Goal: Find specific fact: Find specific fact

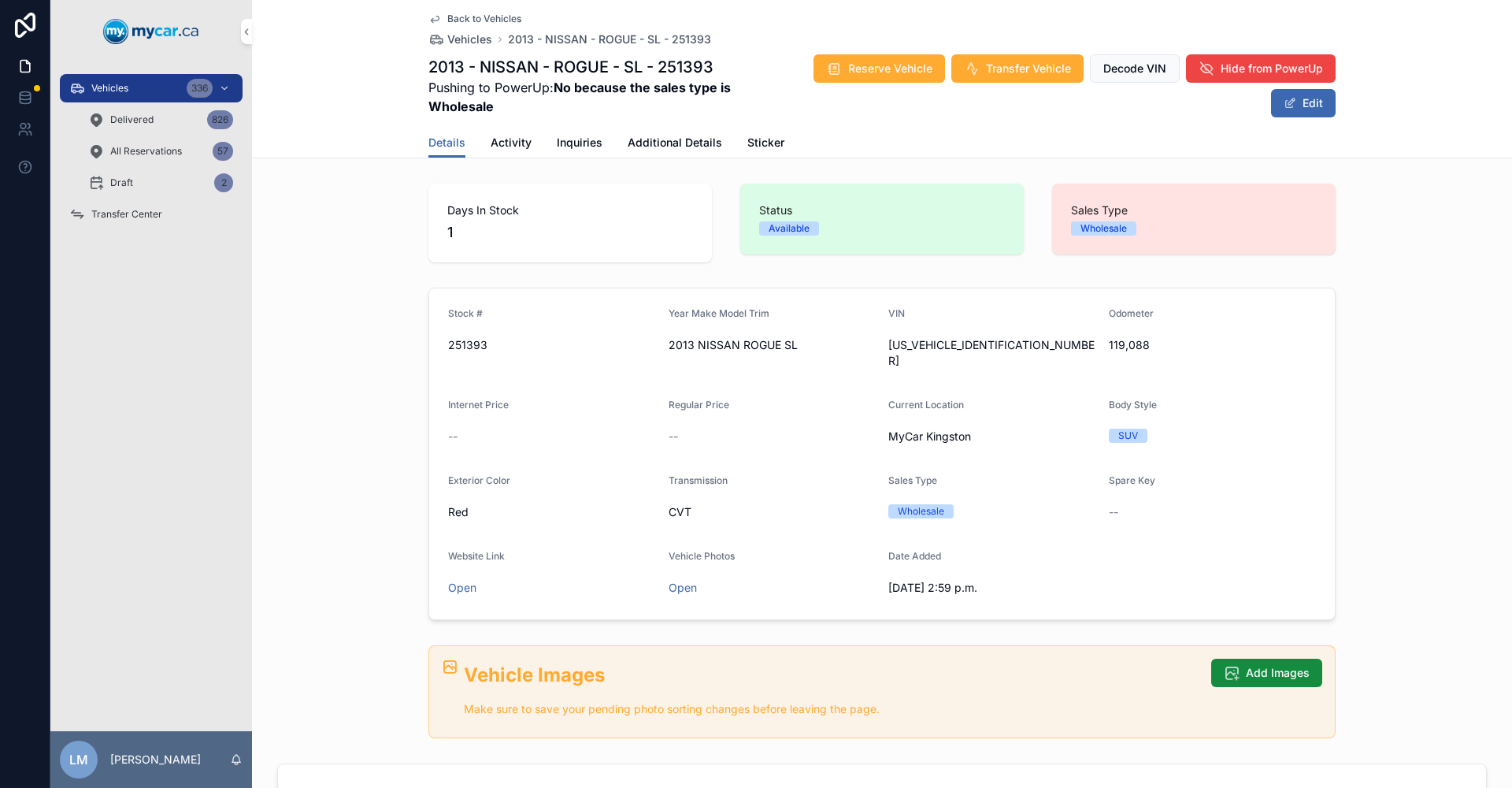
click at [131, 116] on span "Delivered" at bounding box center [131, 120] width 44 height 13
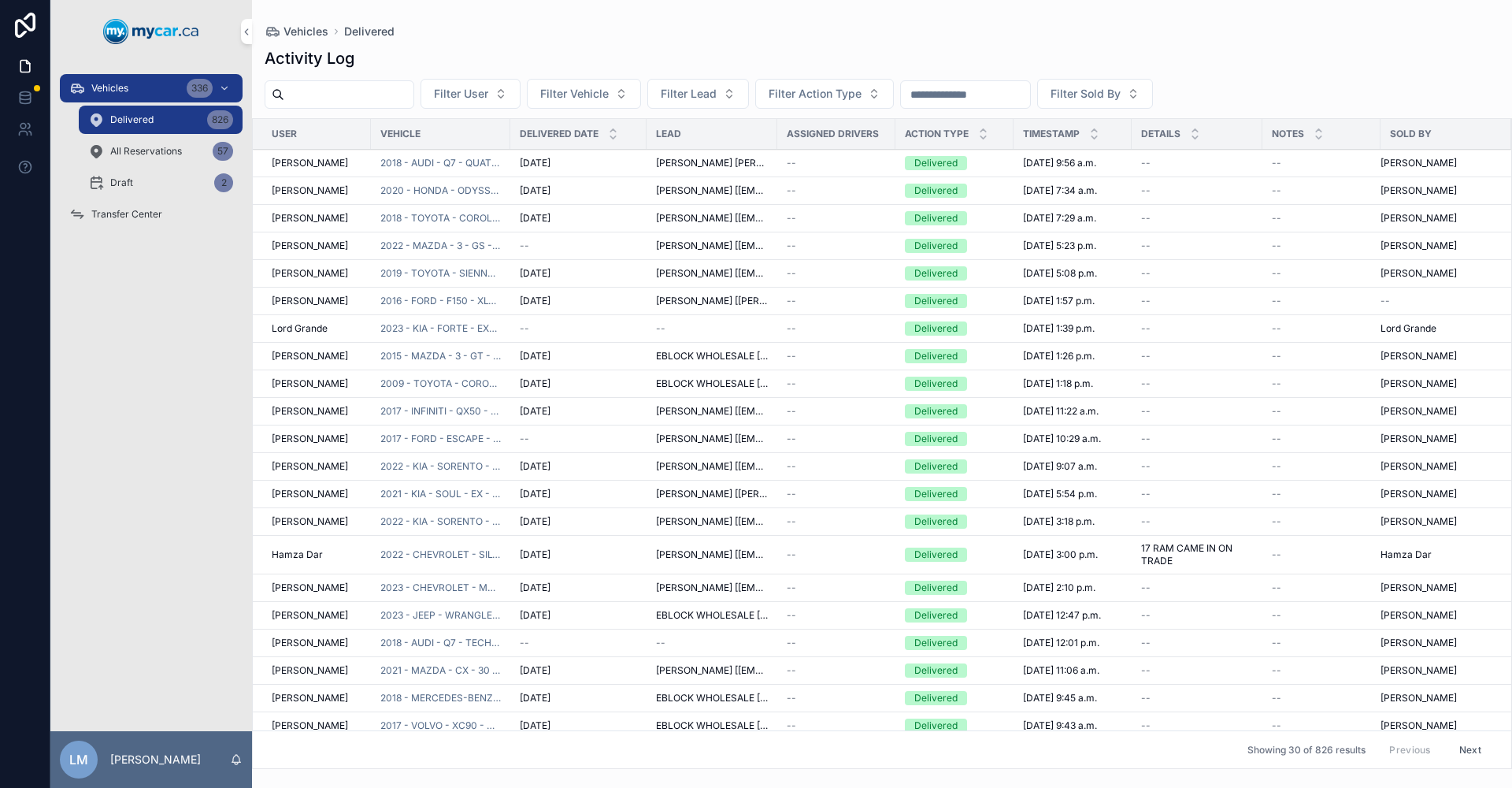
click at [1030, 89] on input "scrollable content" at bounding box center [965, 95] width 129 height 22
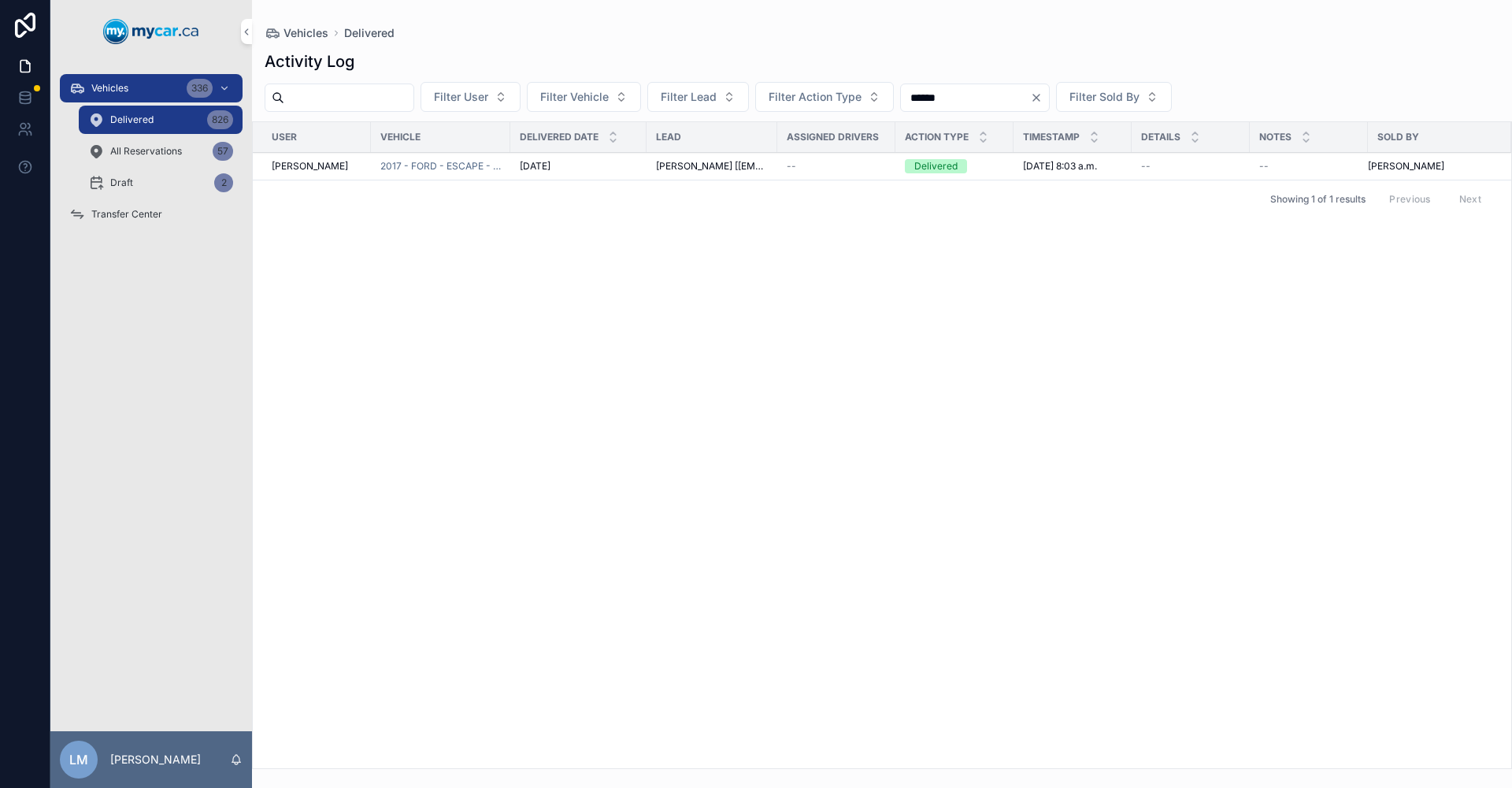
type input "******"
click at [390, 164] on span "2017 - FORD - ESCAPE - SE - 251359" at bounding box center [440, 166] width 120 height 13
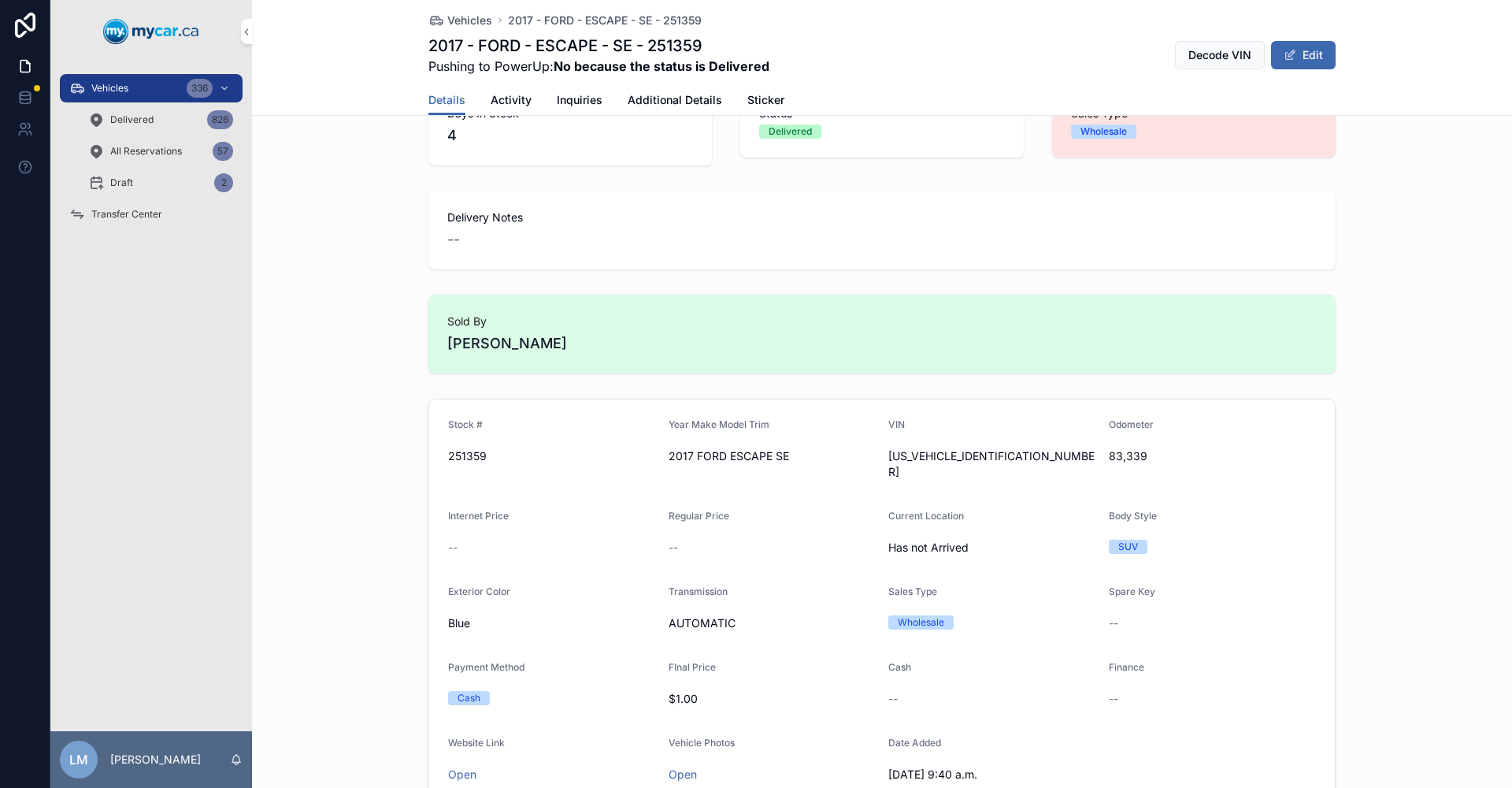
scroll to position [79, 0]
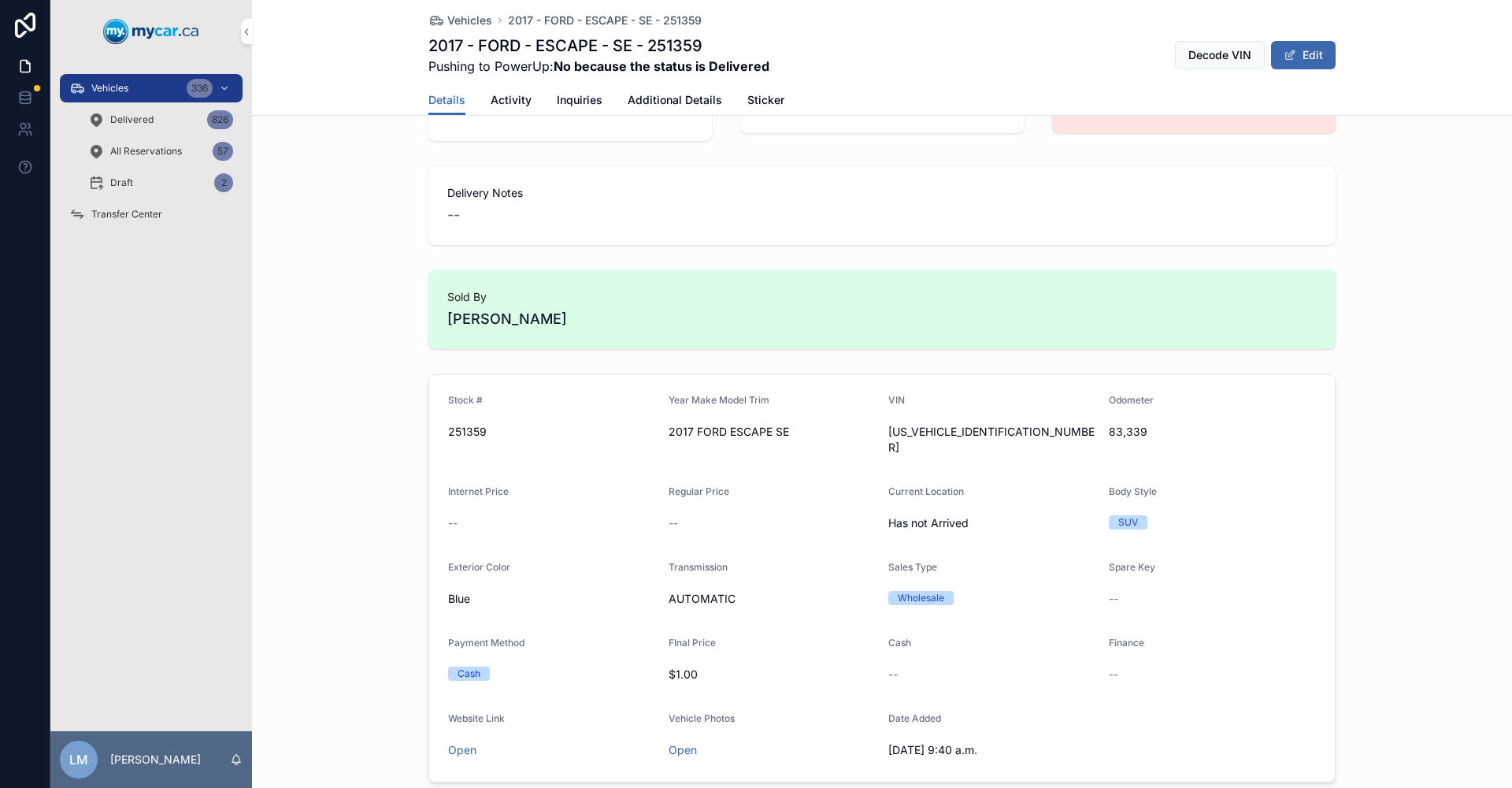
click at [957, 432] on span "[US_VEHICLE_IDENTIFICATION_NUMBER]" at bounding box center [992, 439] width 208 height 32
click at [469, 433] on span "251359" at bounding box center [552, 431] width 208 height 15
copy span "251359"
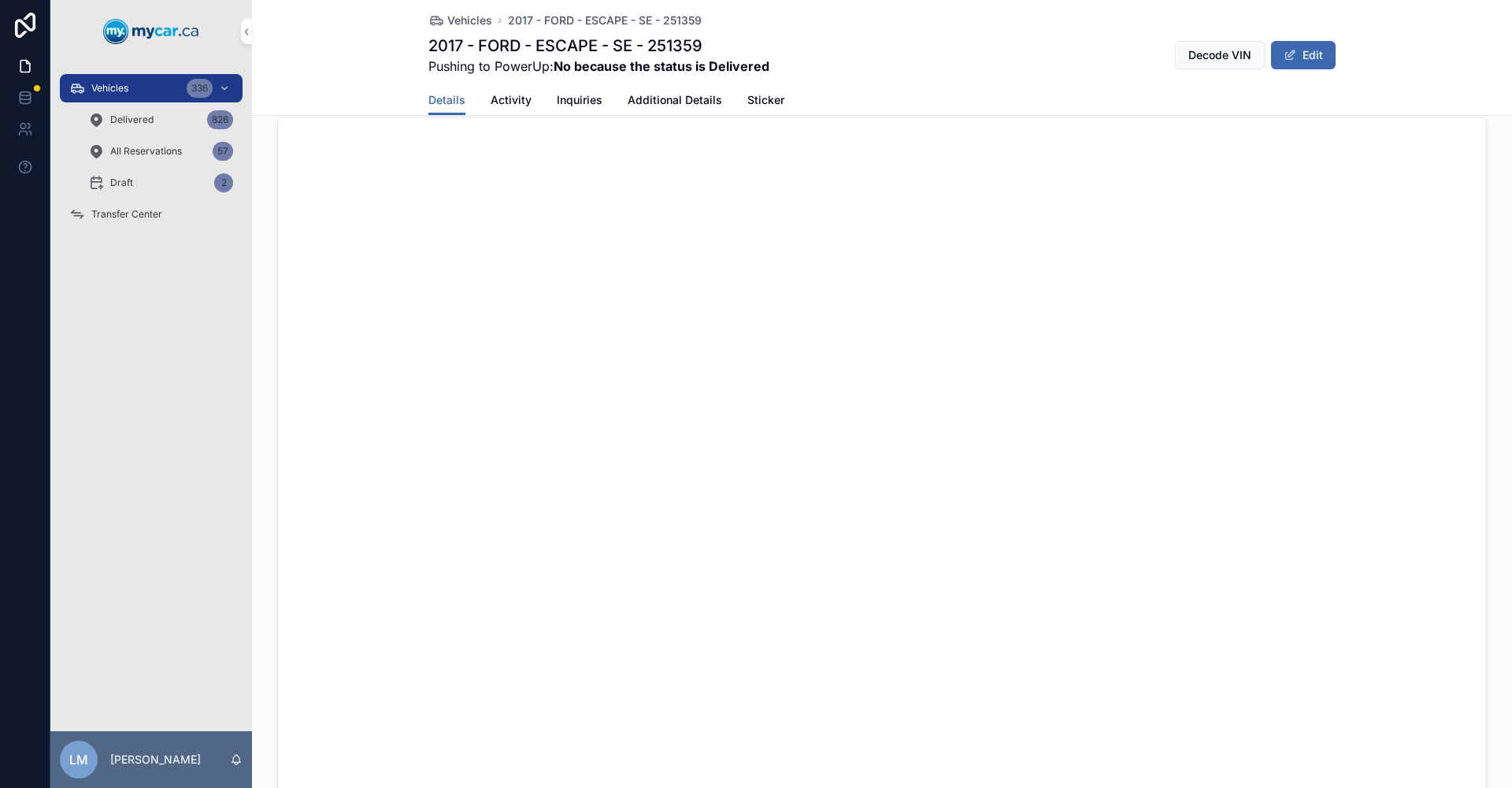
scroll to position [628, 0]
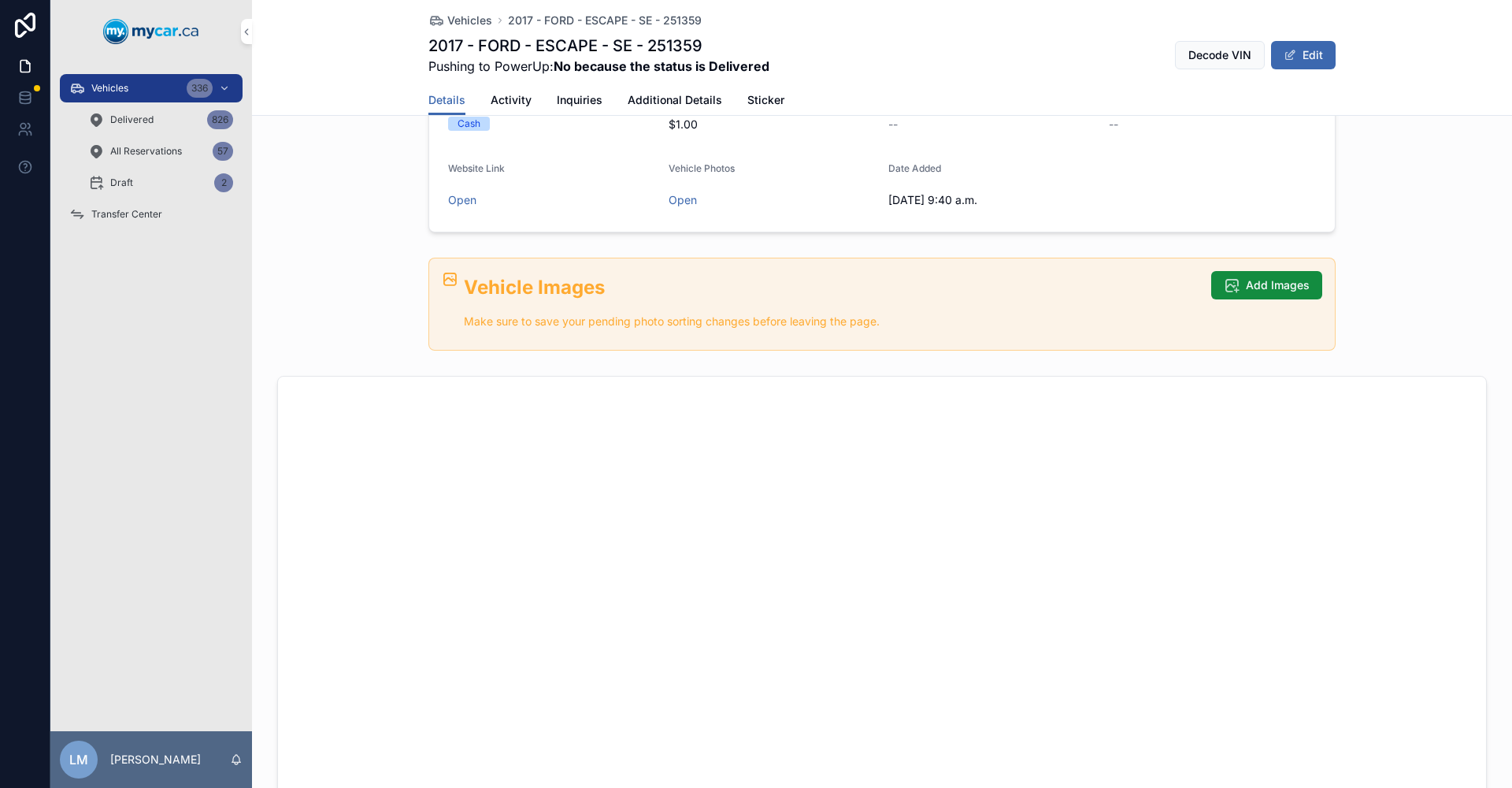
click at [499, 108] on link "Activity" at bounding box center [511, 102] width 41 height 32
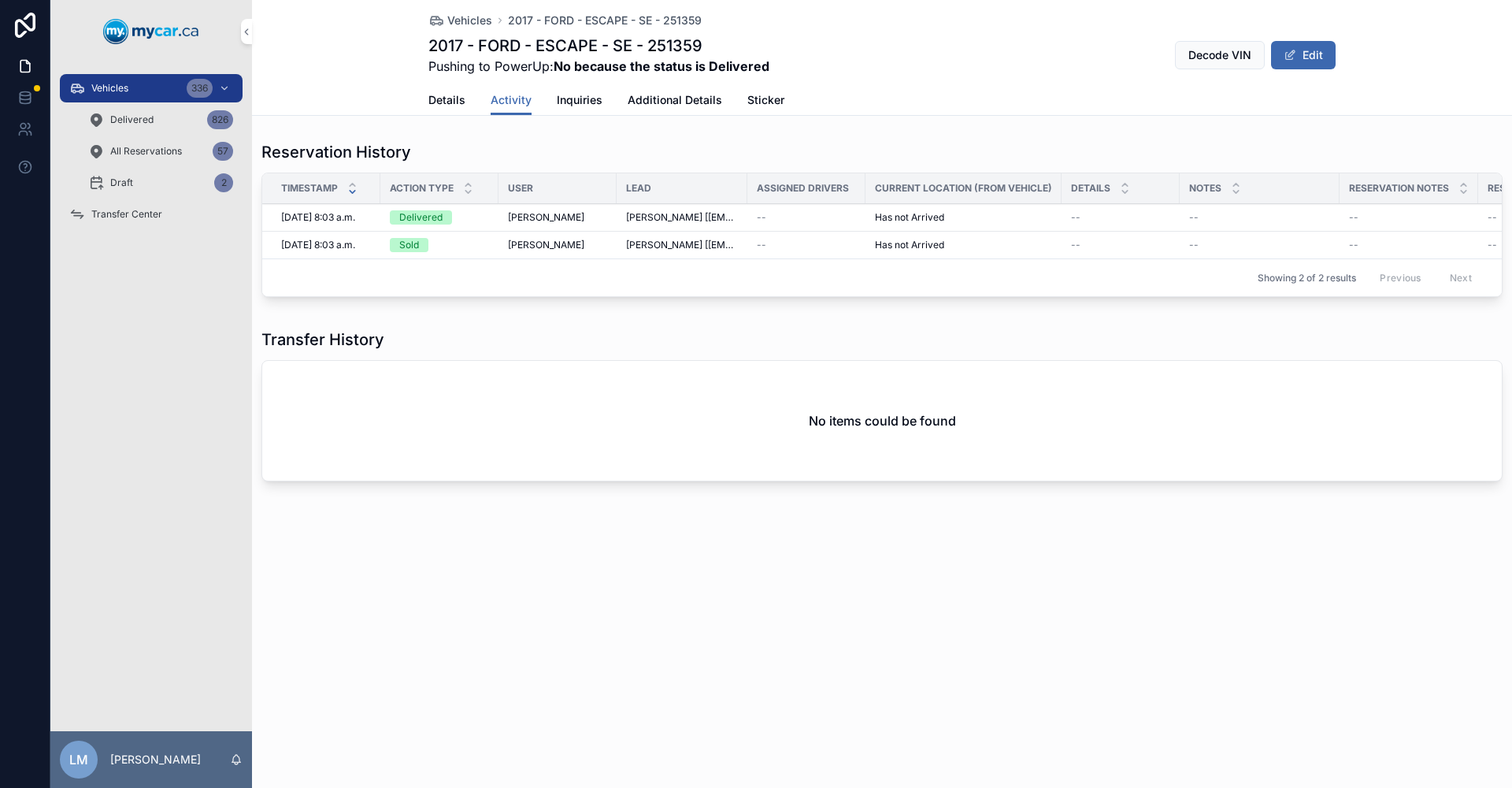
click at [445, 103] on span "Details" at bounding box center [446, 100] width 37 height 15
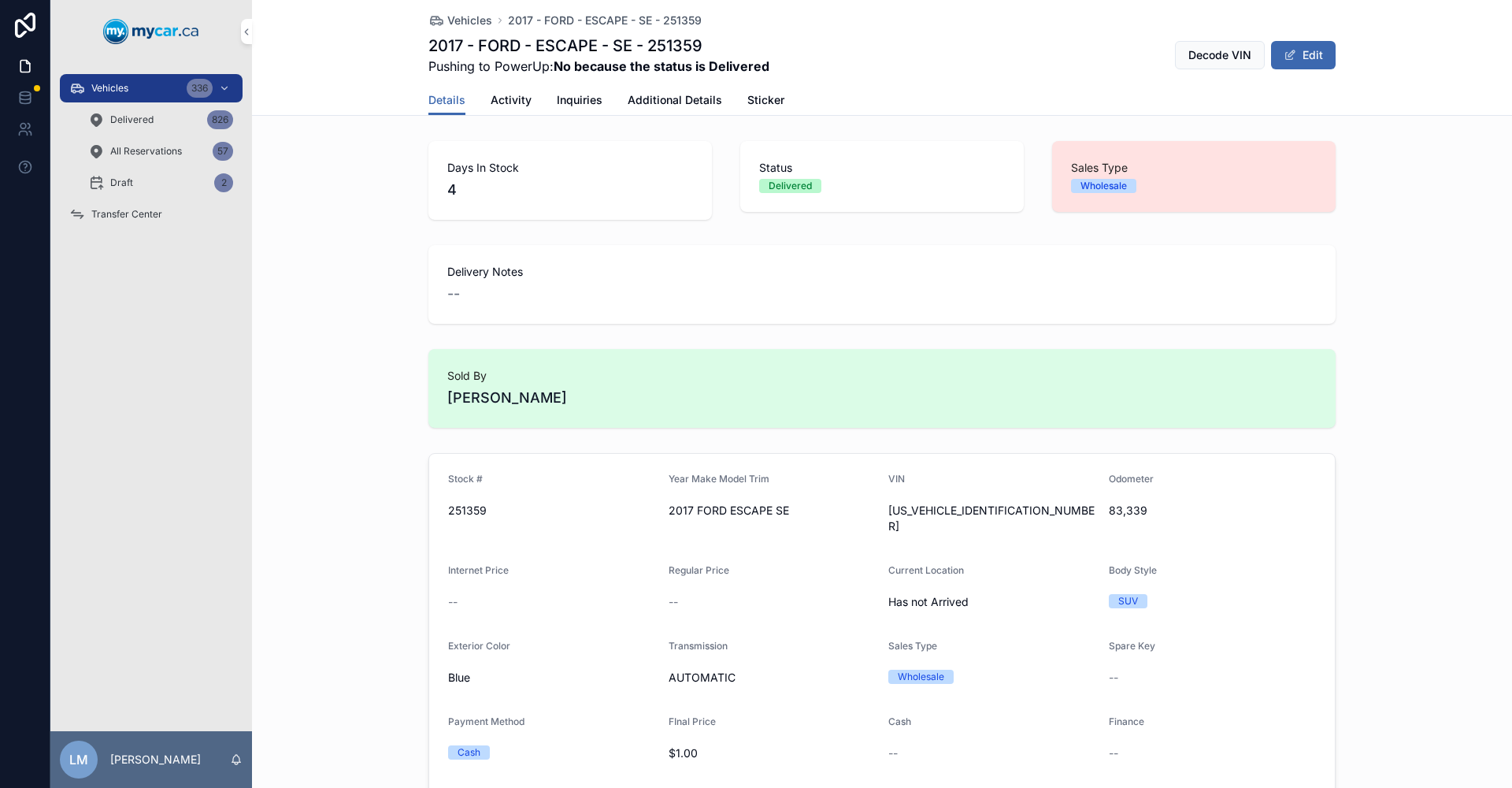
click at [635, 21] on span "2017 - FORD - ESCAPE - SE - 251359" at bounding box center [604, 20] width 194 height 15
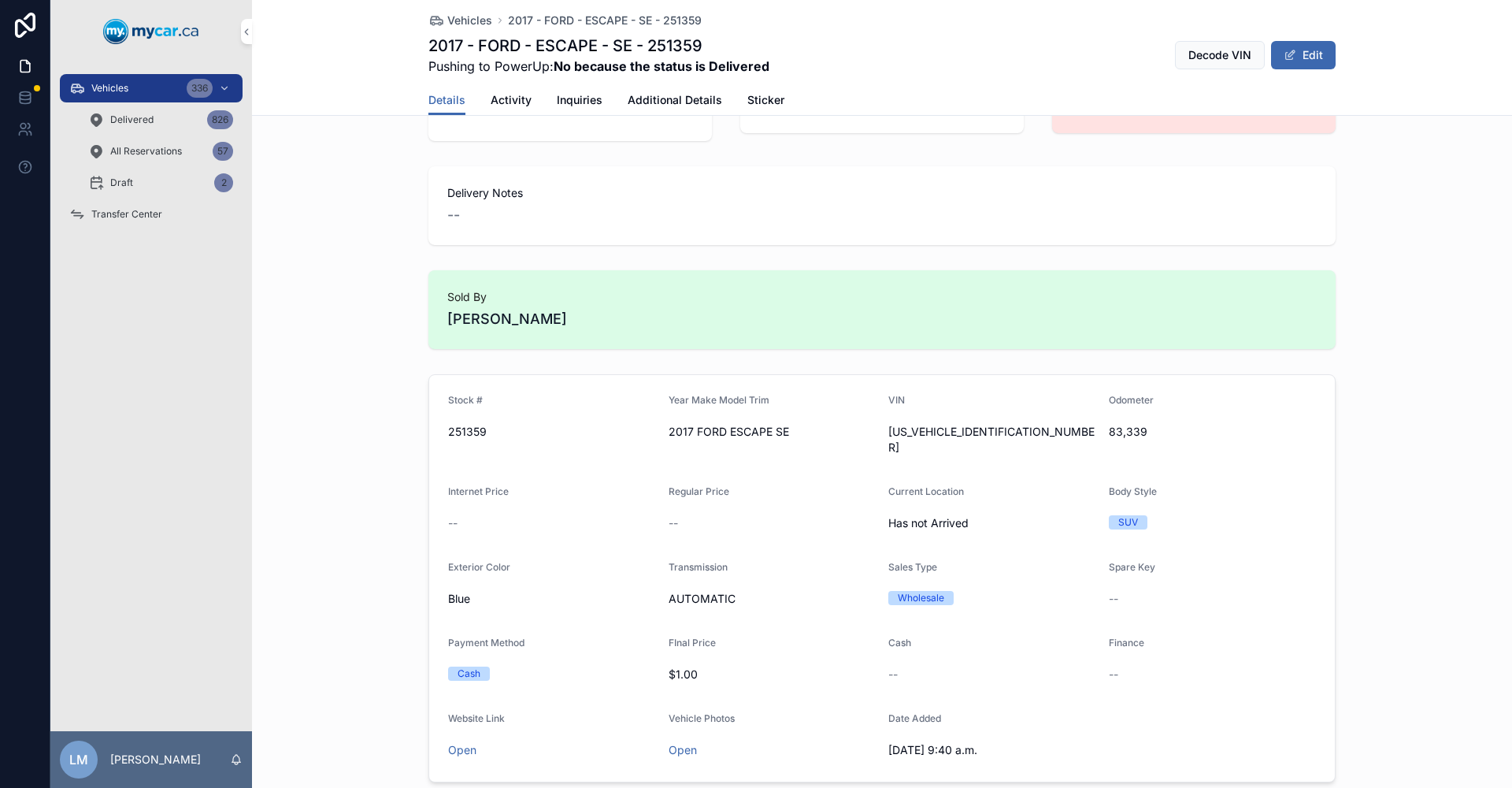
scroll to position [158, 0]
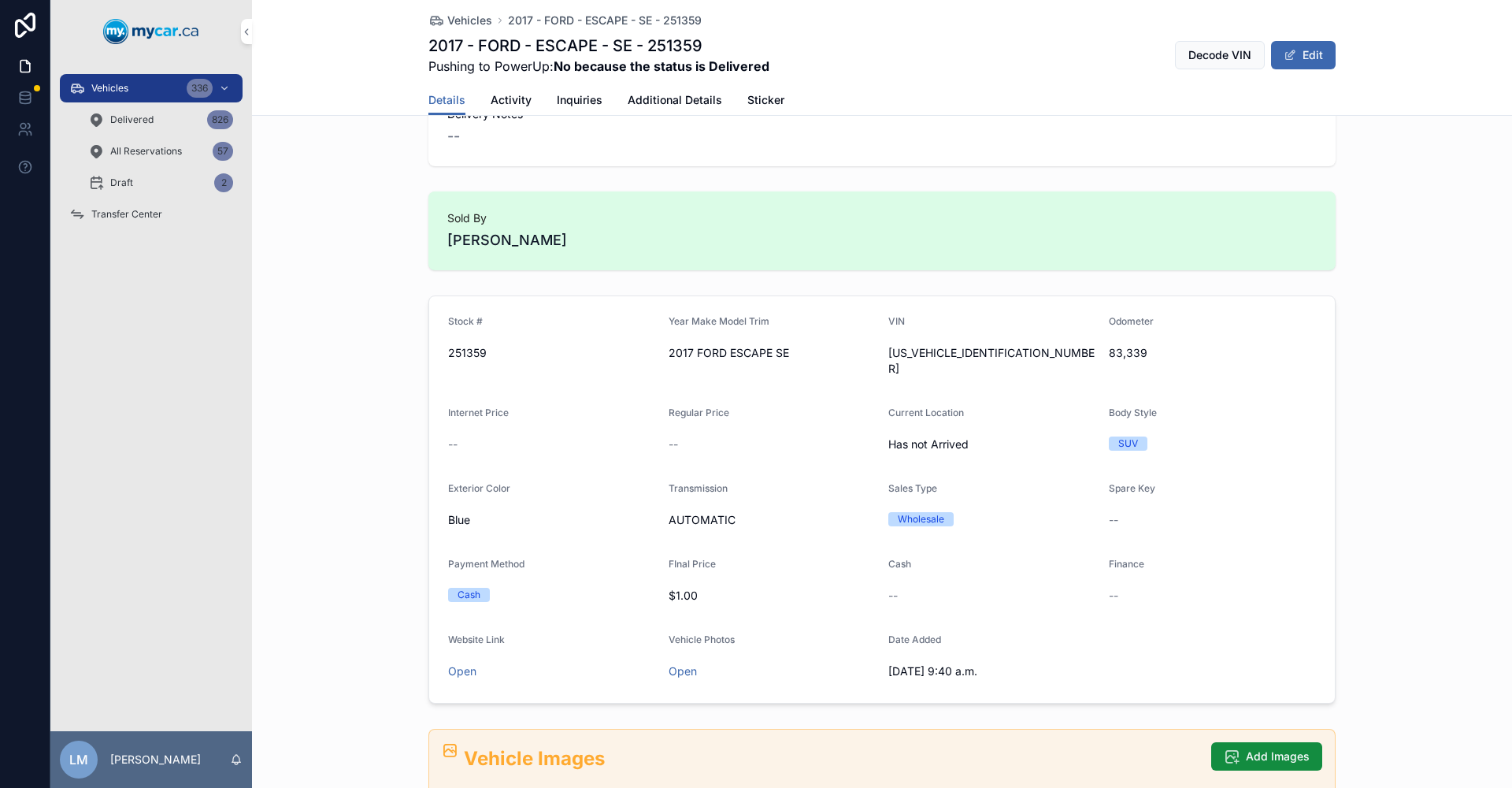
click at [1125, 353] on span "83,339" at bounding box center [1213, 353] width 208 height 15
copy span "83,339"
click at [959, 342] on div "[US_VEHICLE_IDENTIFICATION_NUMBER]" at bounding box center [992, 361] width 208 height 41
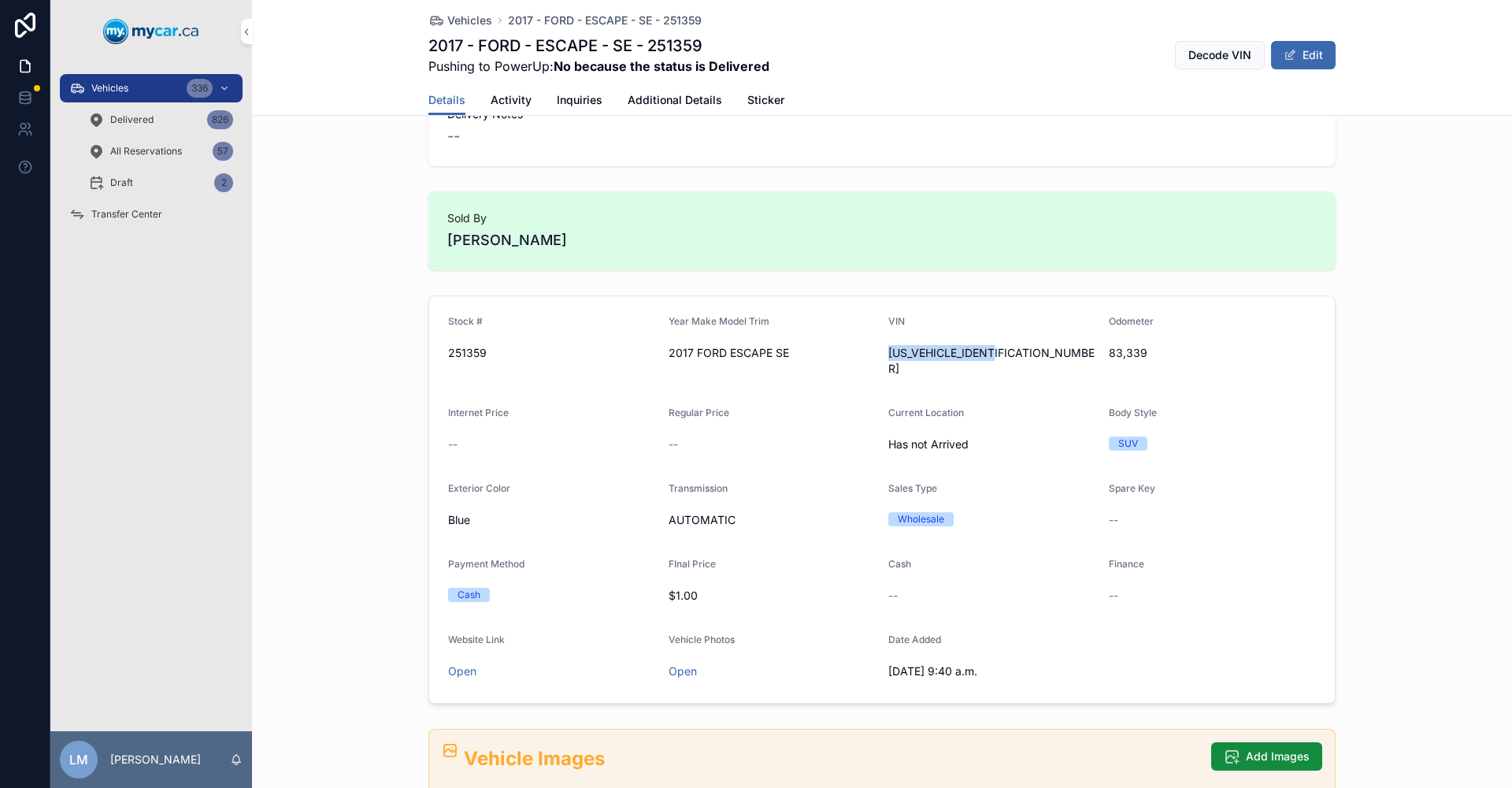
copy span "[US_VEHICLE_IDENTIFICATION_NUMBER]"
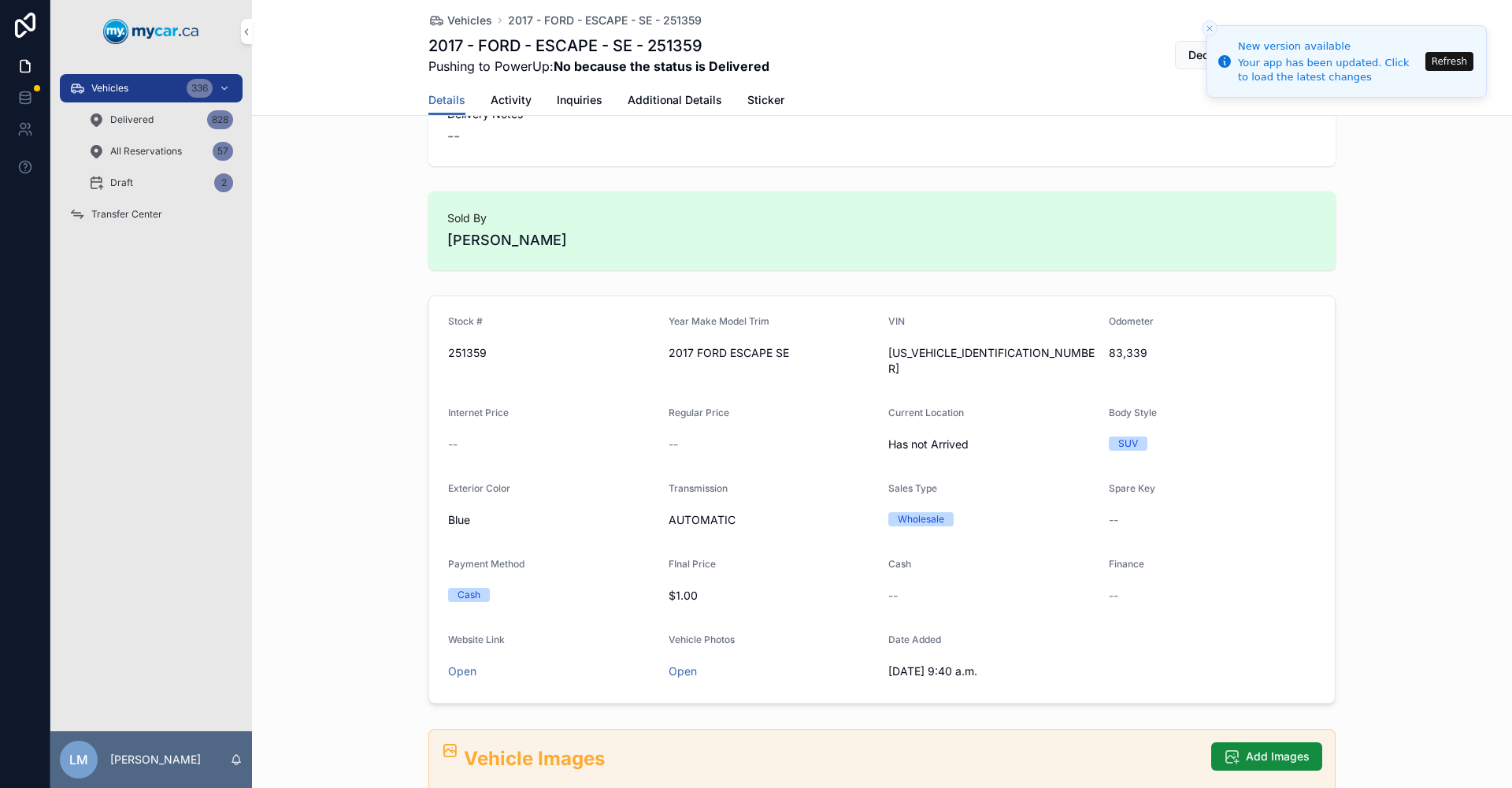
click at [483, 17] on span "Vehicles" at bounding box center [469, 20] width 45 height 15
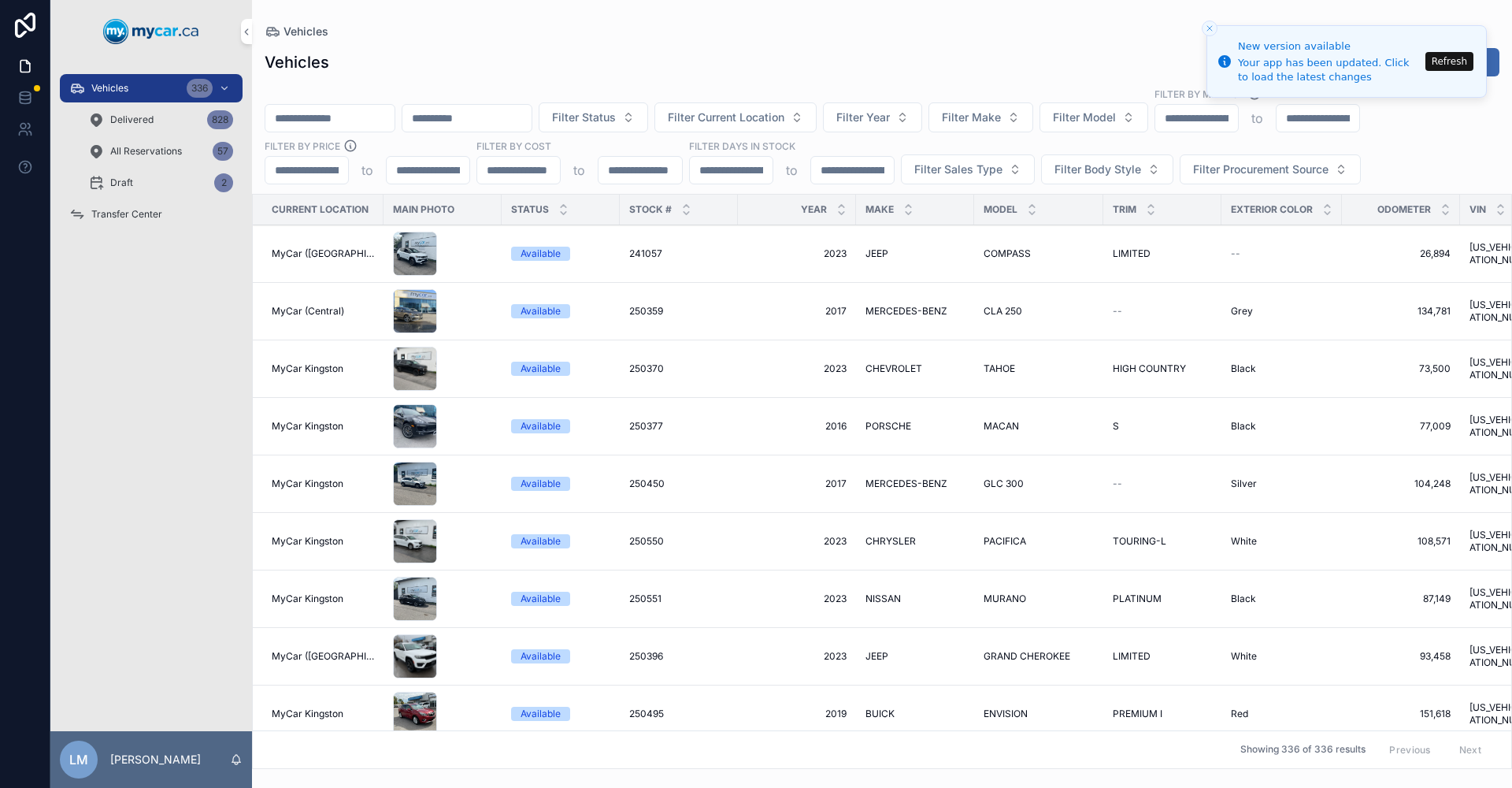
click at [353, 115] on input "scrollable content" at bounding box center [329, 119] width 129 height 22
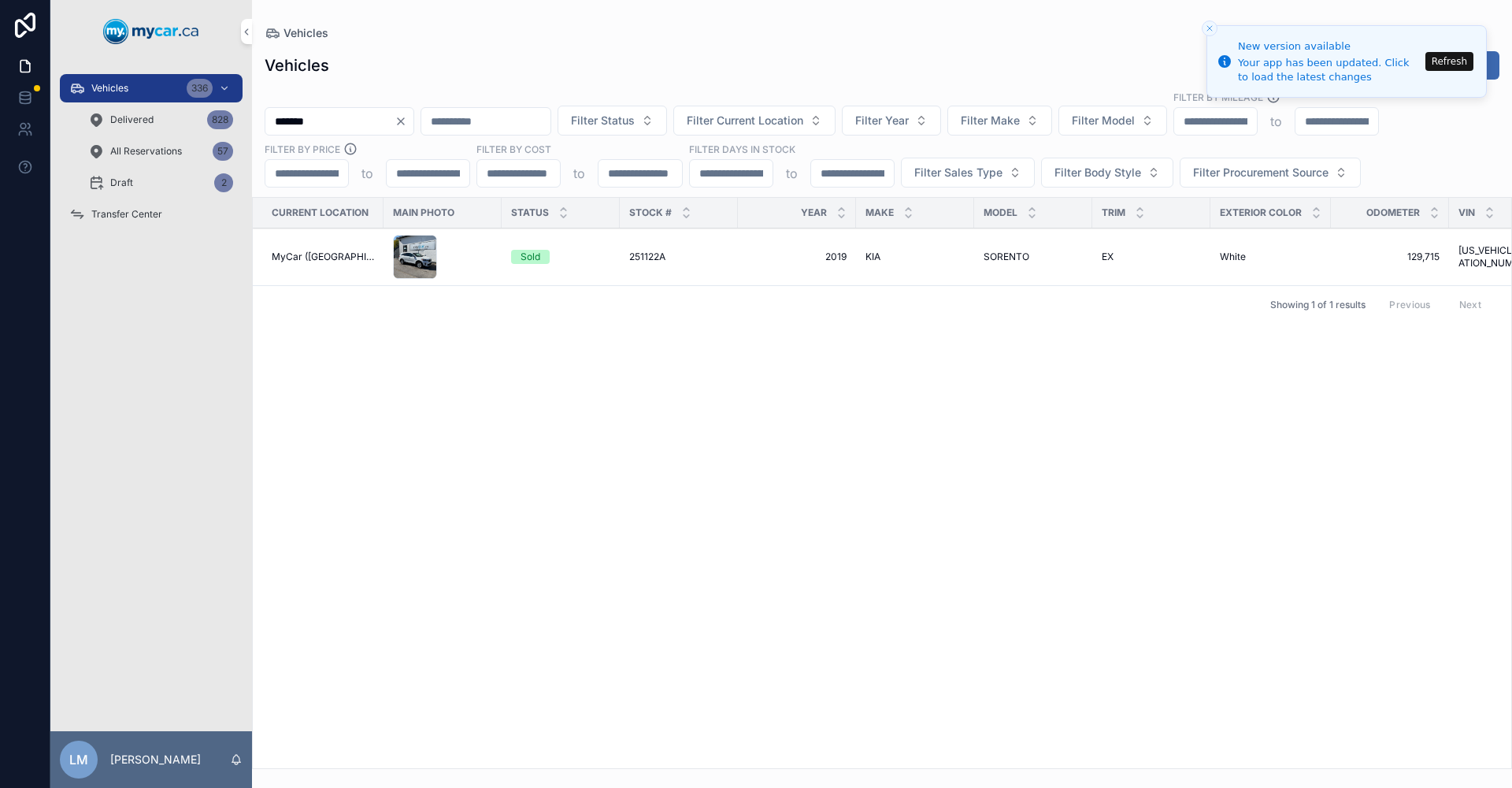
type input "*******"
click at [990, 258] on span "SORENTO" at bounding box center [1007, 256] width 46 height 13
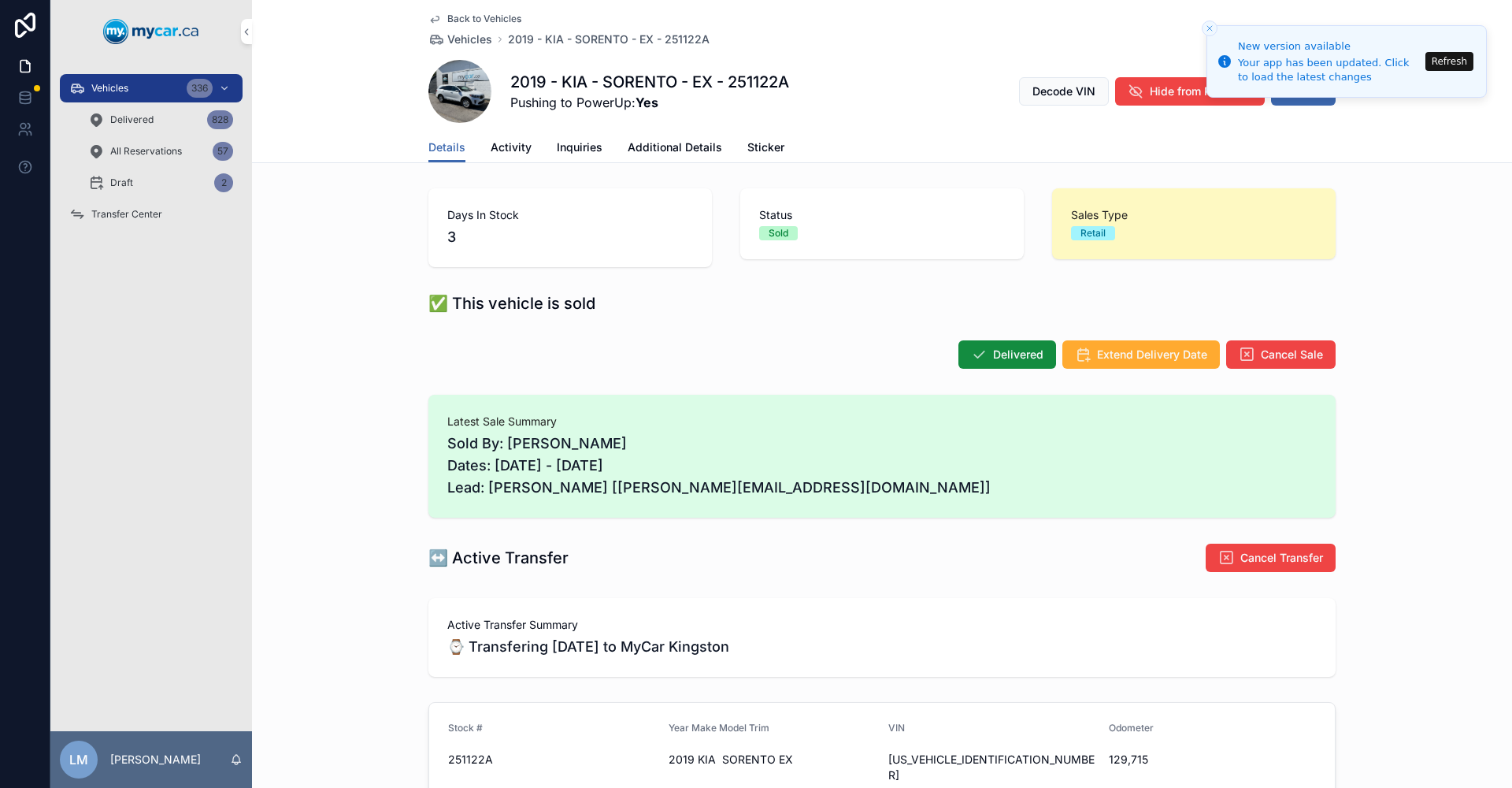
click at [114, 213] on span "Transfer Center" at bounding box center [126, 214] width 71 height 13
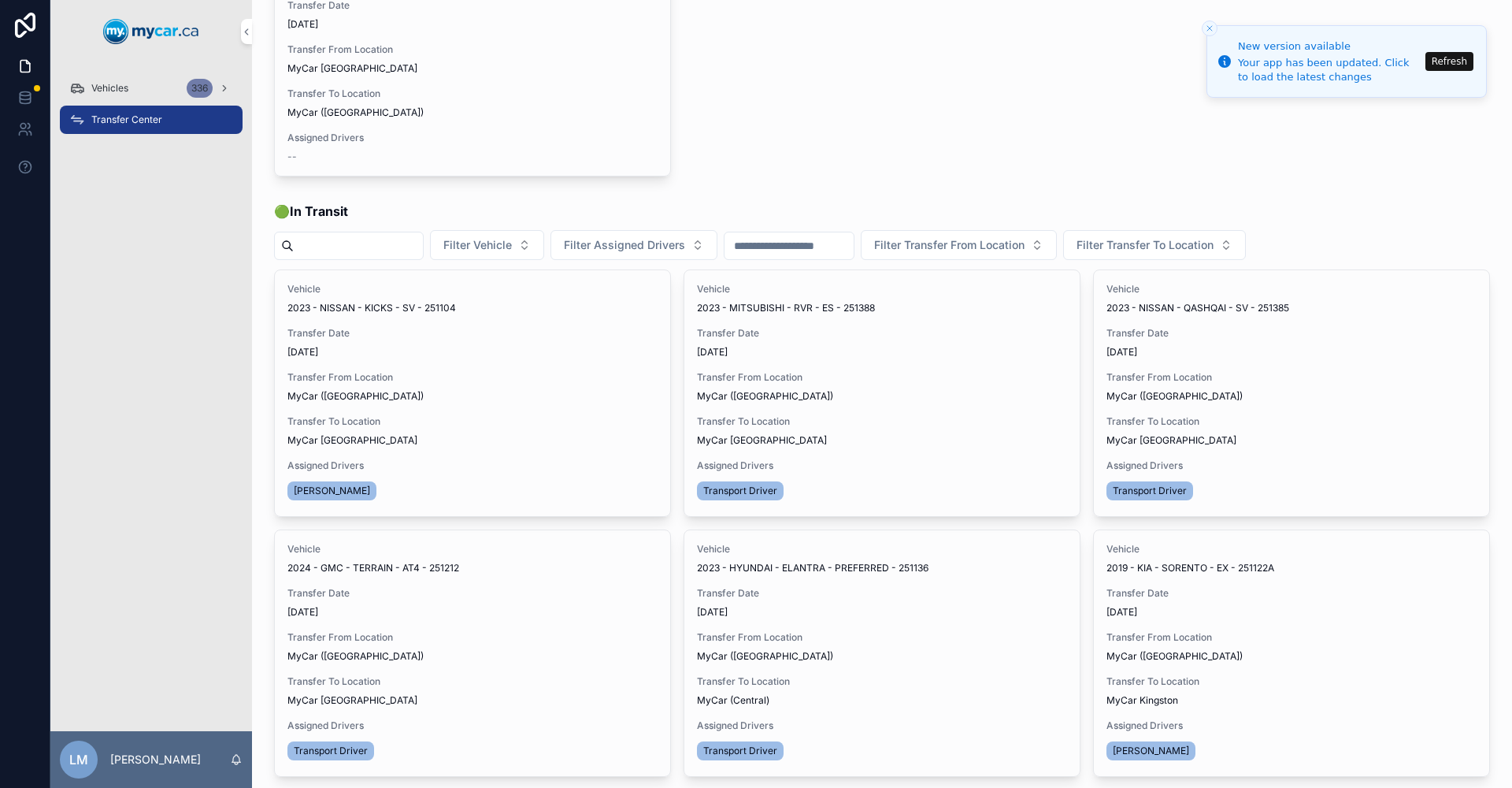
scroll to position [236, 0]
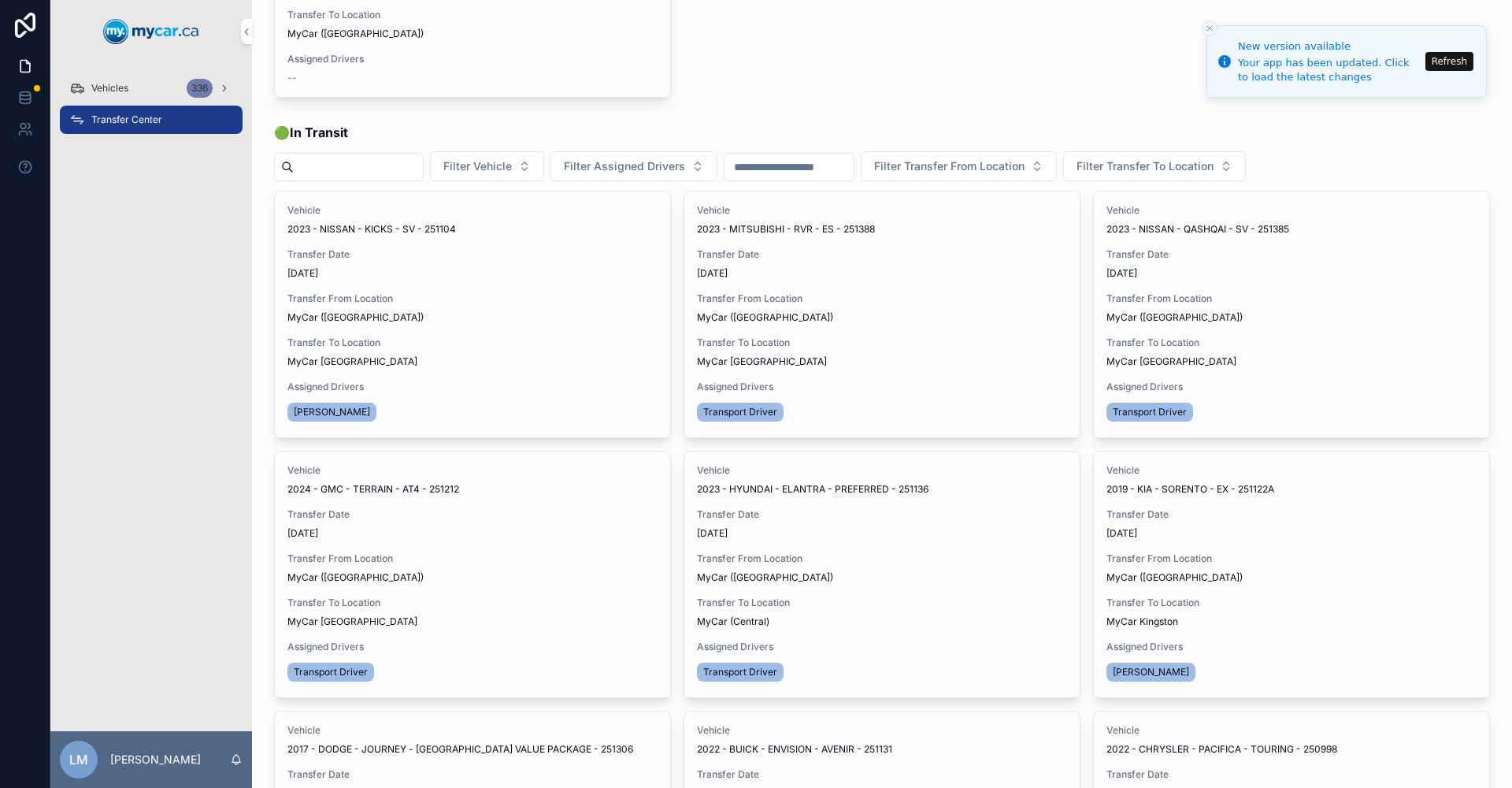
click at [0, 0] on span "Transfer Done" at bounding box center [0, 0] width 0 height 0
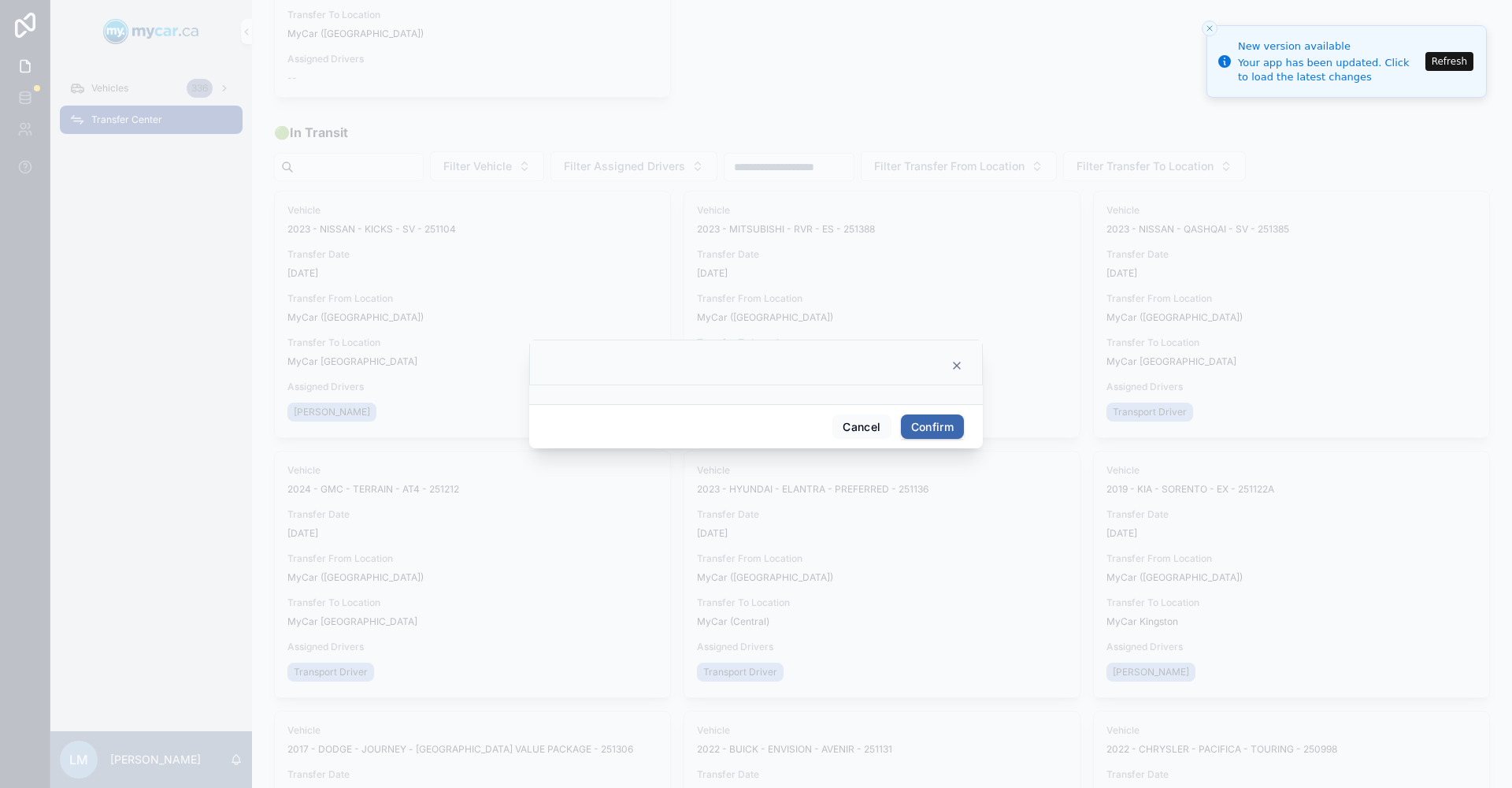
click at [939, 428] on button "Confirm" at bounding box center [933, 427] width 63 height 26
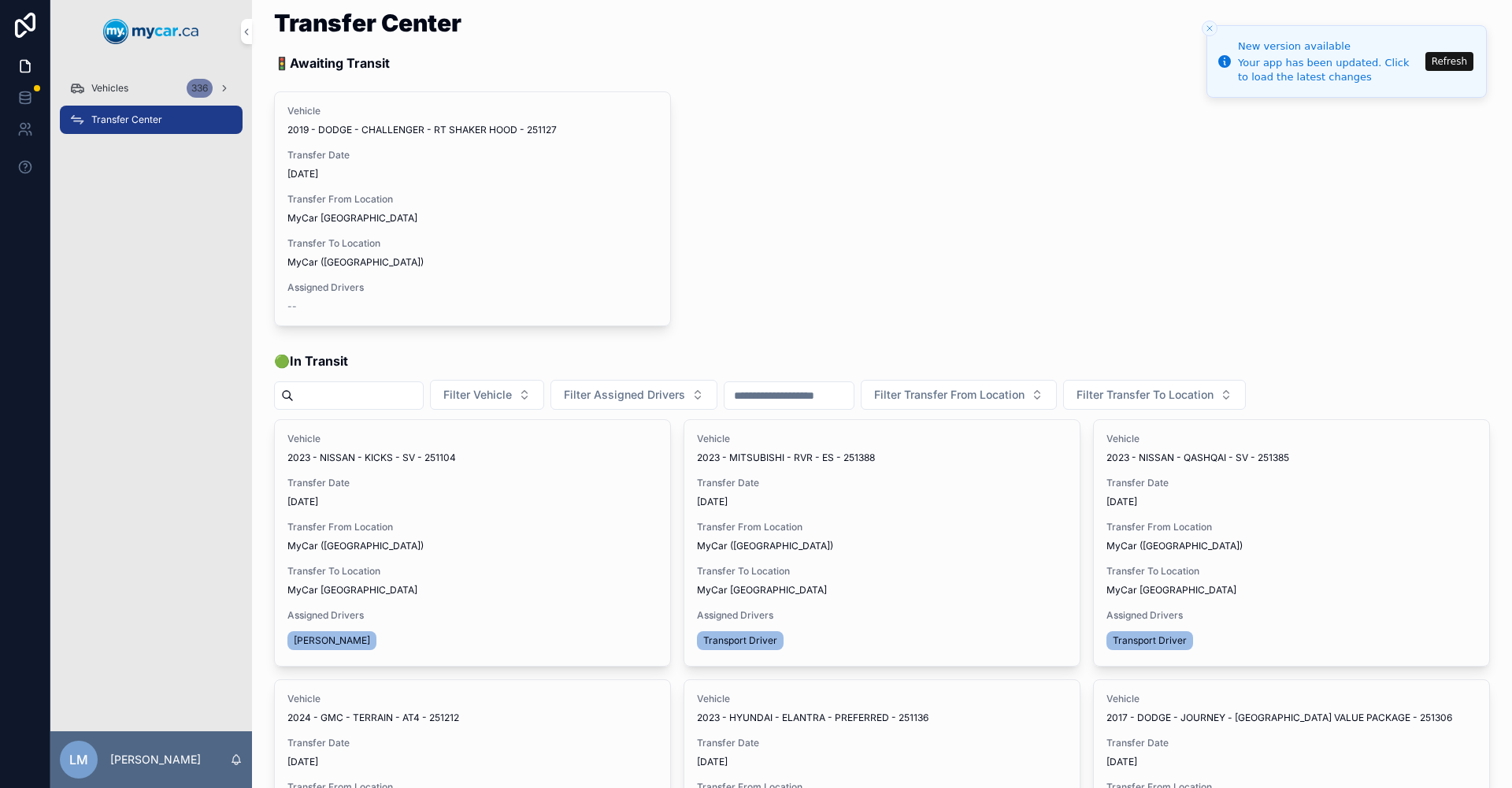
scroll to position [0, 0]
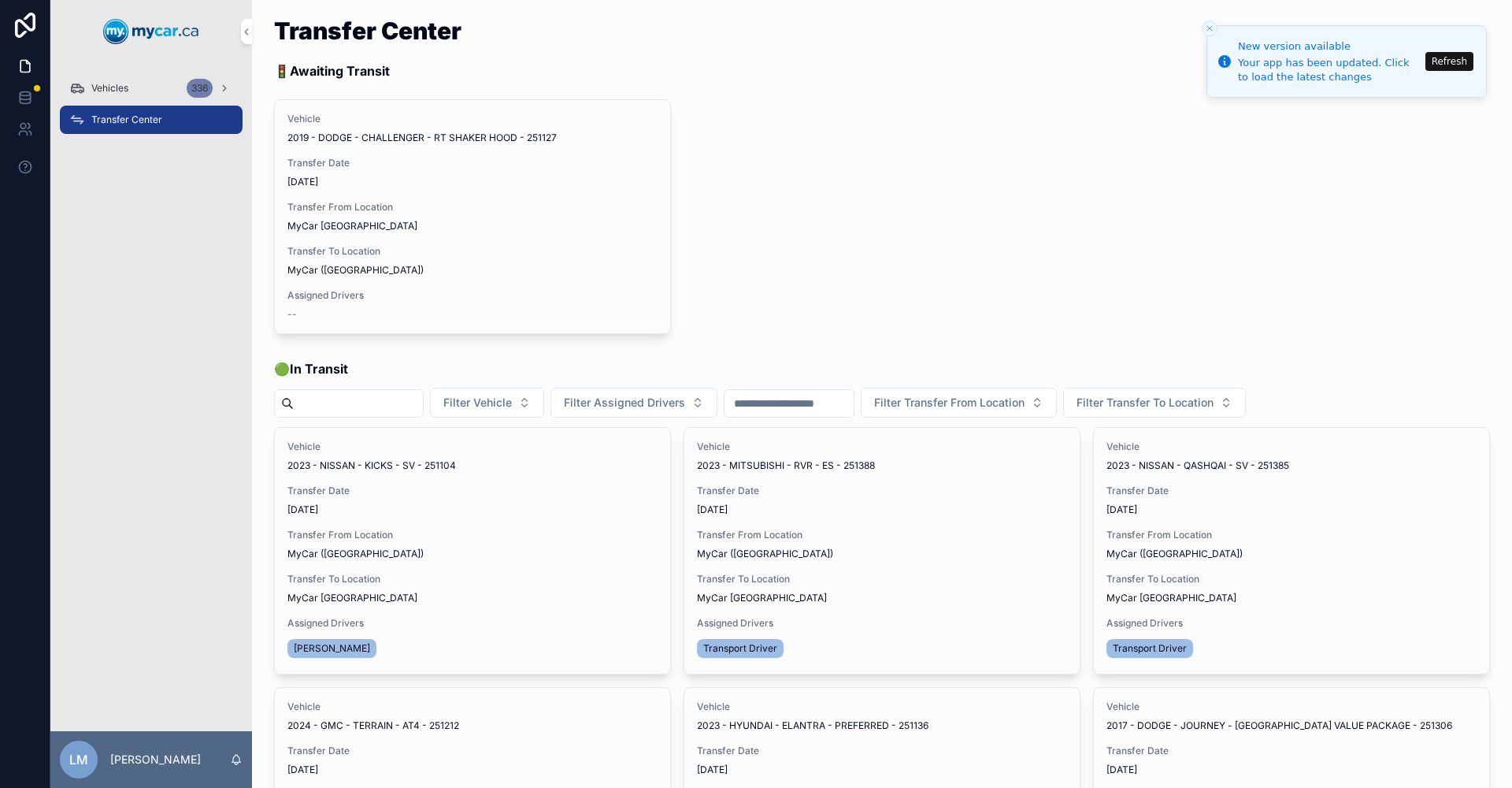
click at [117, 90] on span "Vehicles" at bounding box center [109, 88] width 37 height 13
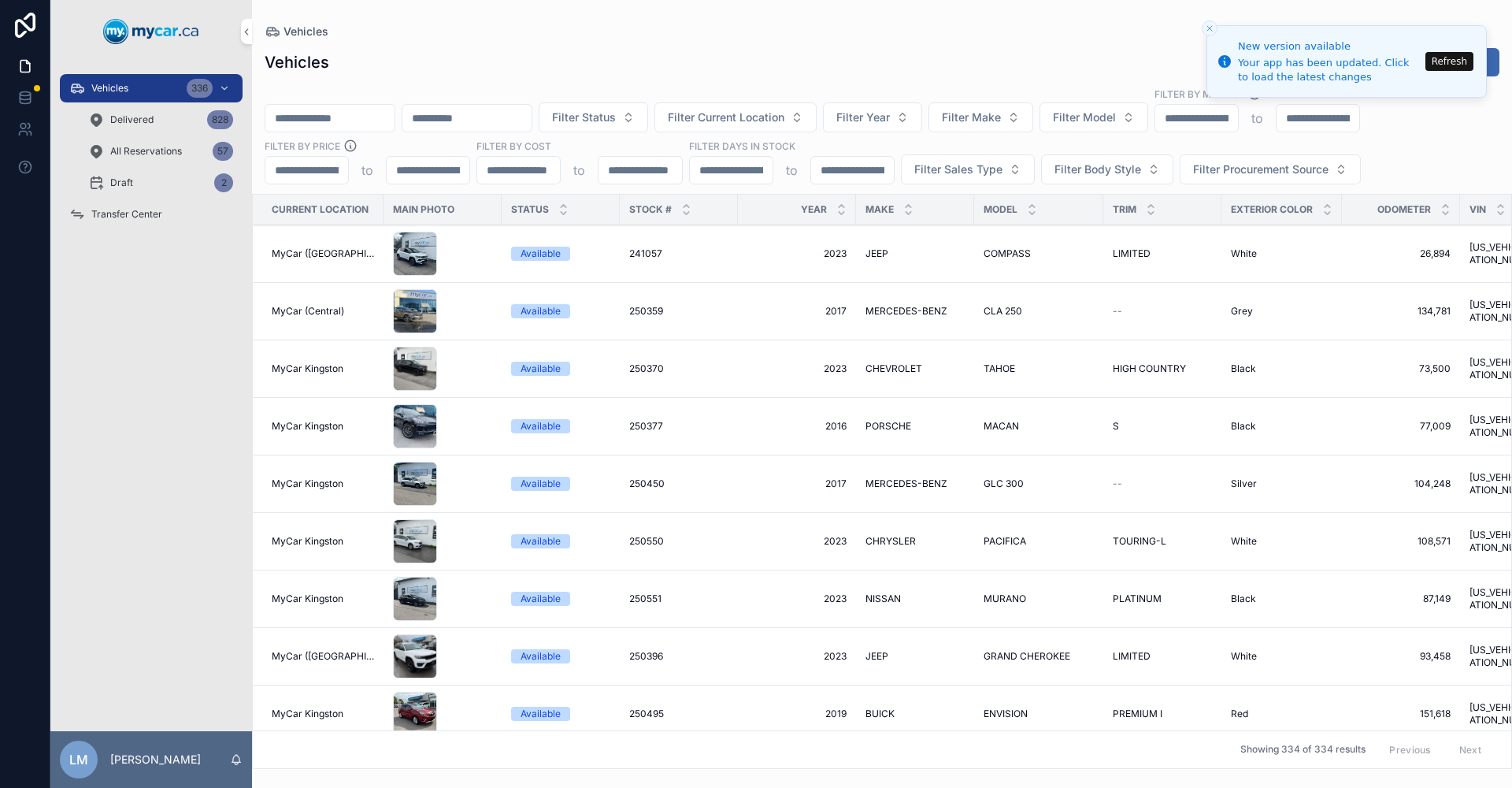
click at [373, 123] on input "scrollable content" at bounding box center [329, 119] width 129 height 22
click at [1439, 64] on button "Refresh" at bounding box center [1449, 61] width 48 height 19
click at [370, 118] on input "scrollable content" at bounding box center [329, 119] width 129 height 22
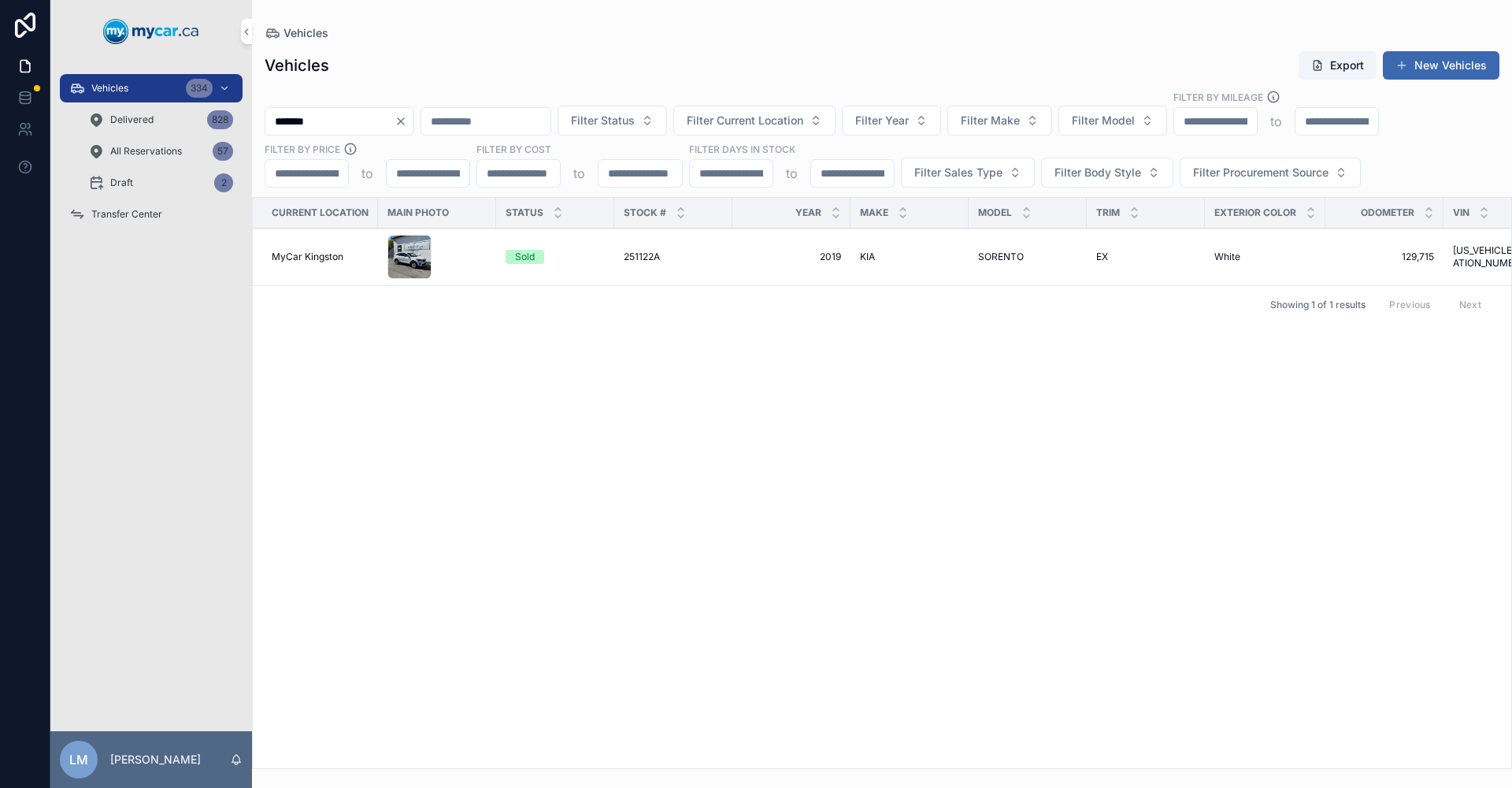
type input "*******"
click at [661, 264] on td "251122A 251122A" at bounding box center [673, 257] width 118 height 57
click at [637, 258] on span "251122A" at bounding box center [642, 256] width 36 height 13
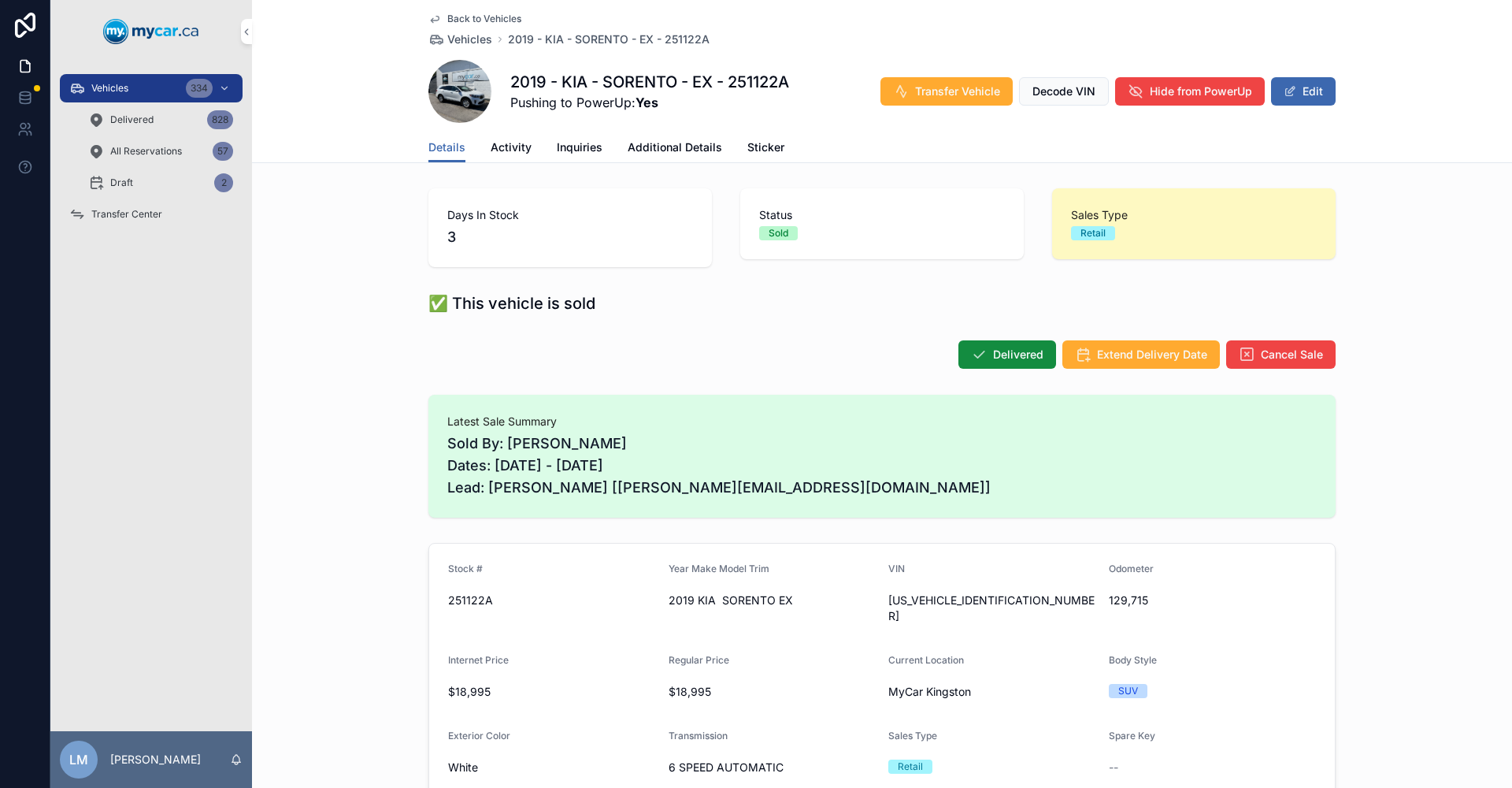
click at [474, 601] on span "251122A" at bounding box center [552, 600] width 208 height 15
click at [1120, 595] on span "129,715" at bounding box center [1213, 600] width 208 height 15
copy span "129,715"
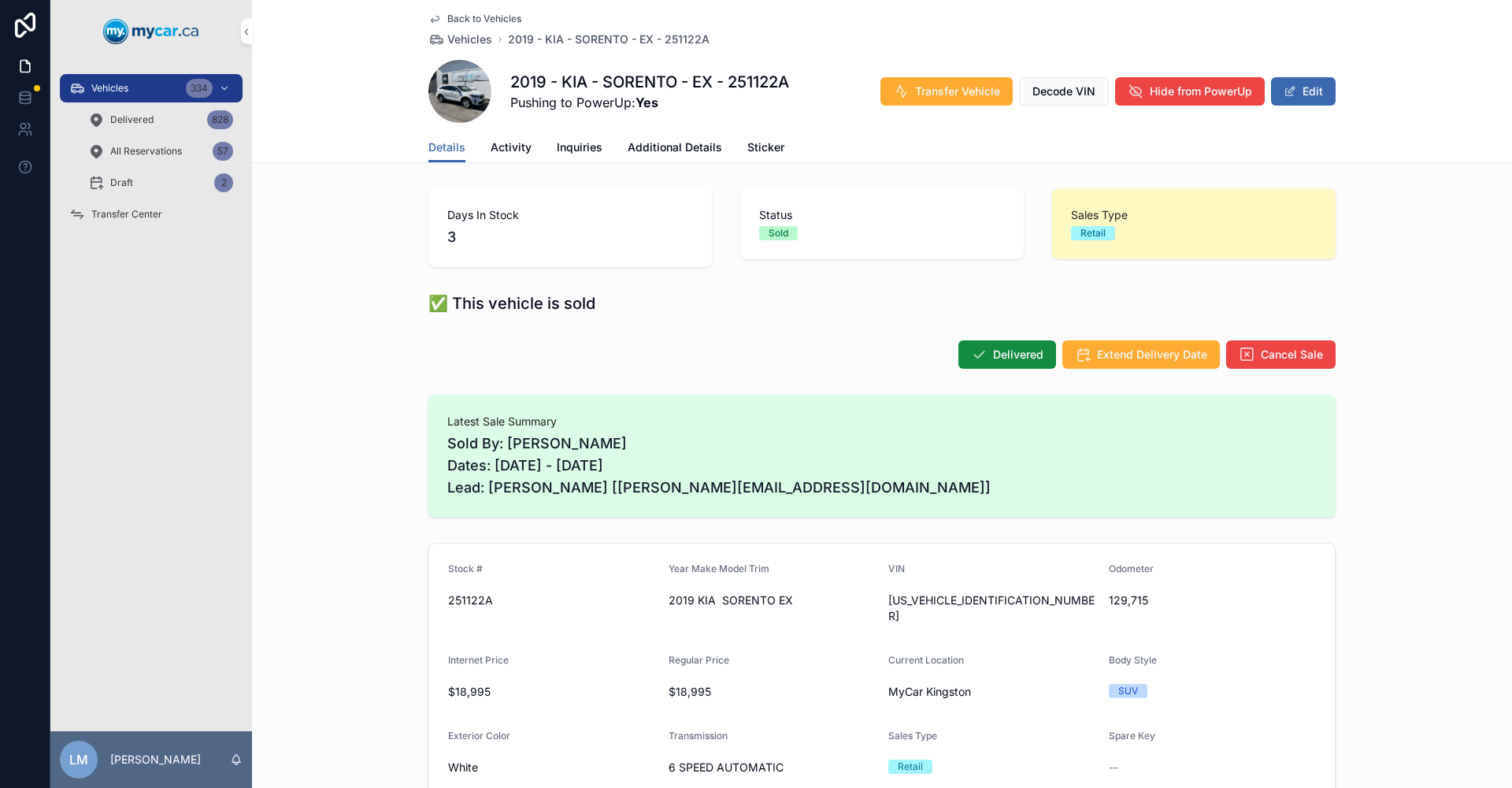
click at [924, 589] on div "[US_VEHICLE_IDENTIFICATION_NUMBER]" at bounding box center [992, 608] width 208 height 41
copy span "[US_VEHICLE_IDENTIFICATION_NUMBER]"
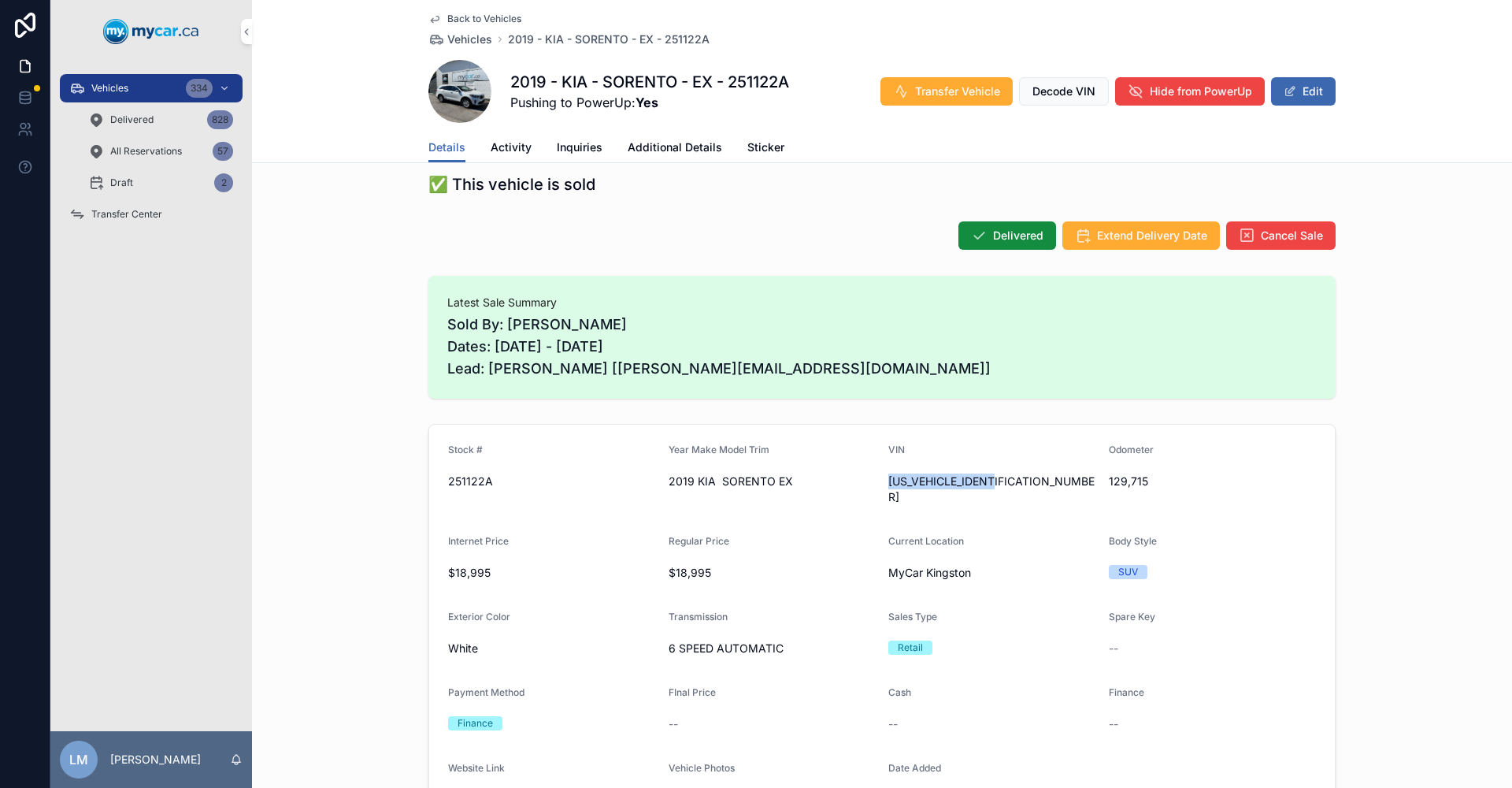
scroll to position [394, 0]
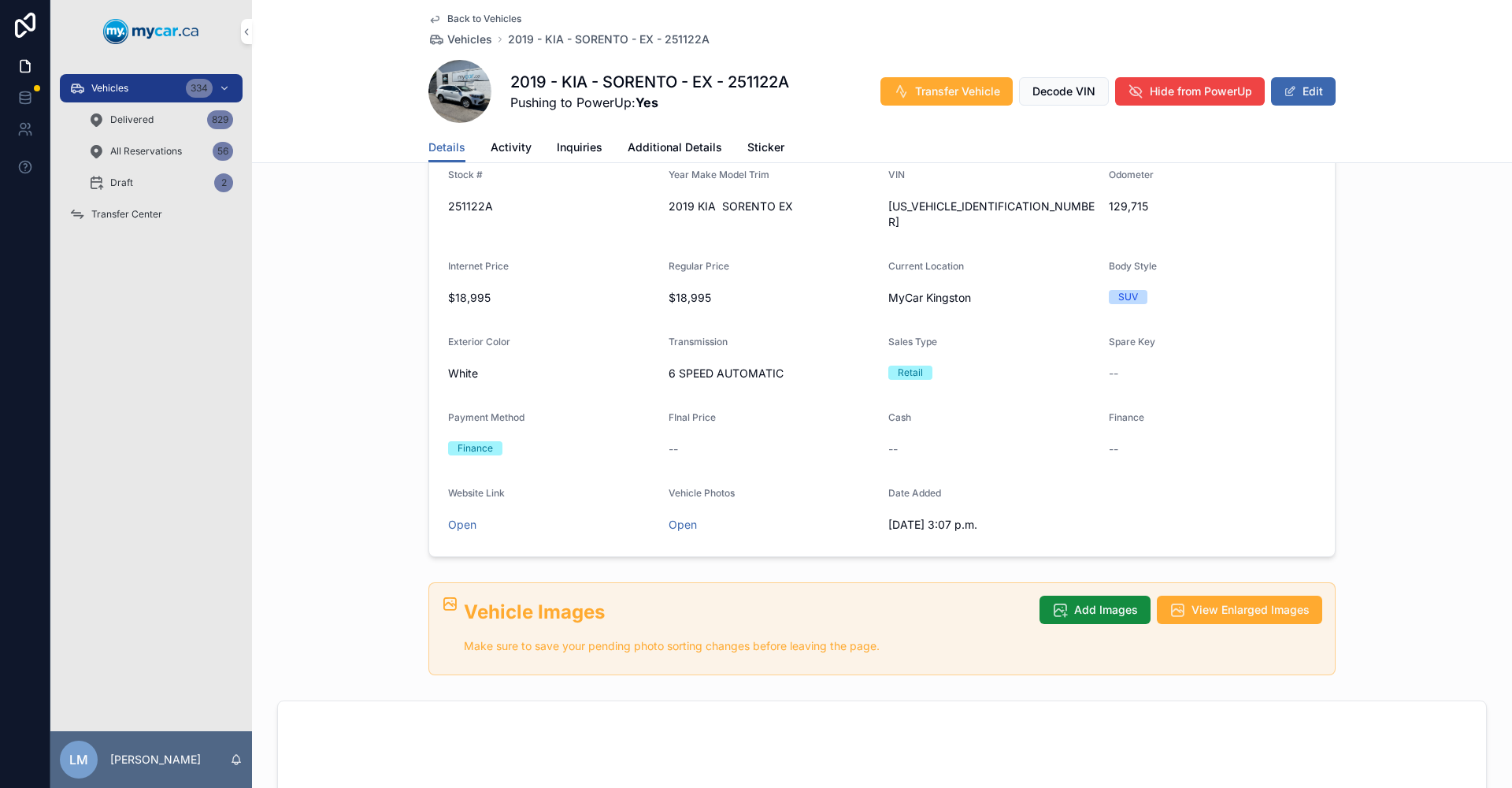
click at [476, 10] on div "Back to Vehicles Vehicles 2019 - KIA - SORENTO - EX - 251122A 2019 - KIA - SORE…" at bounding box center [881, 66] width 907 height 132
click at [485, 20] on span "Back to Vehicles" at bounding box center [484, 19] width 74 height 13
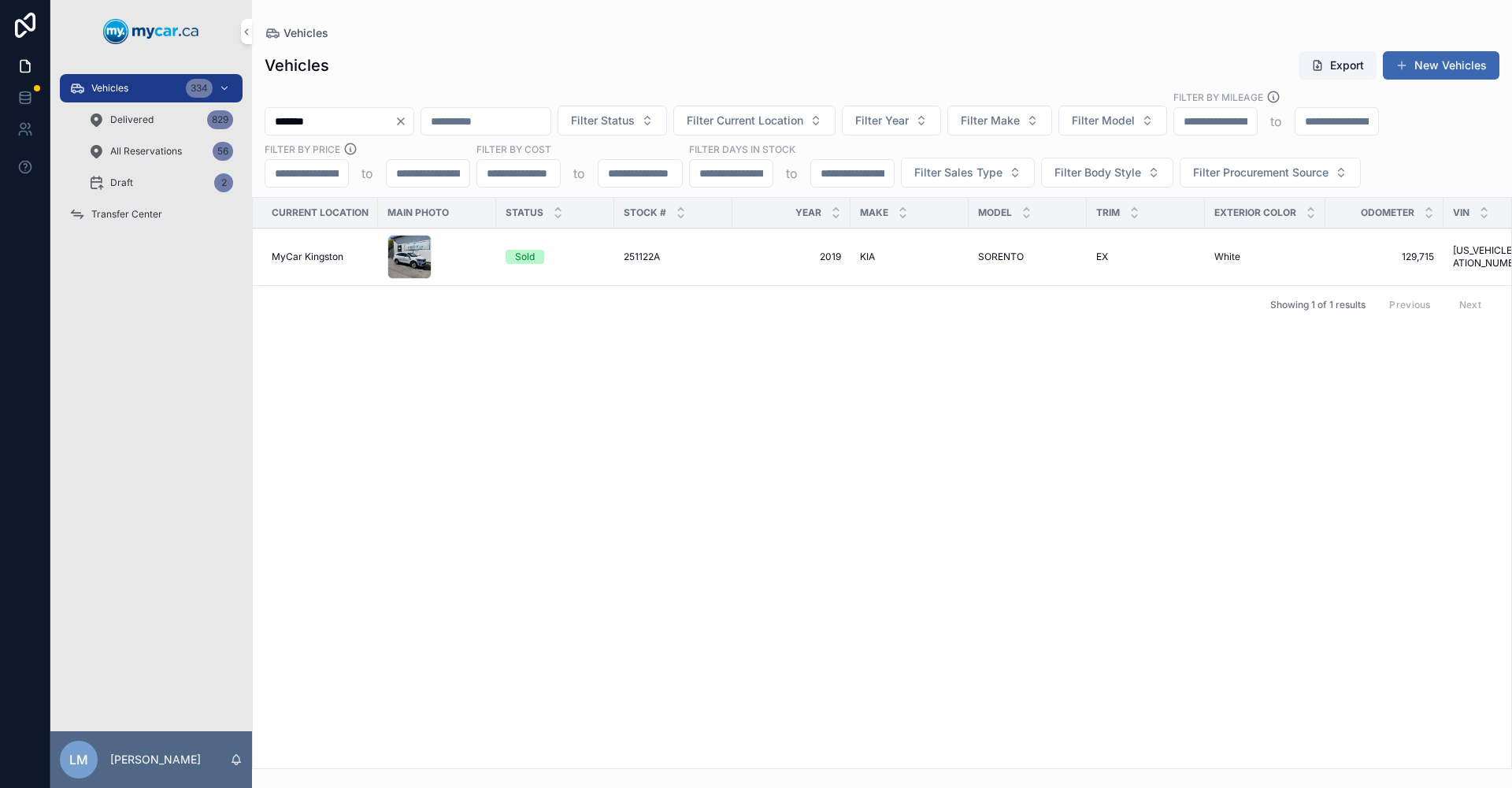
click at [407, 117] on icon "Clear" at bounding box center [400, 121] width 13 height 13
click at [381, 117] on input "scrollable content" at bounding box center [329, 121] width 129 height 22
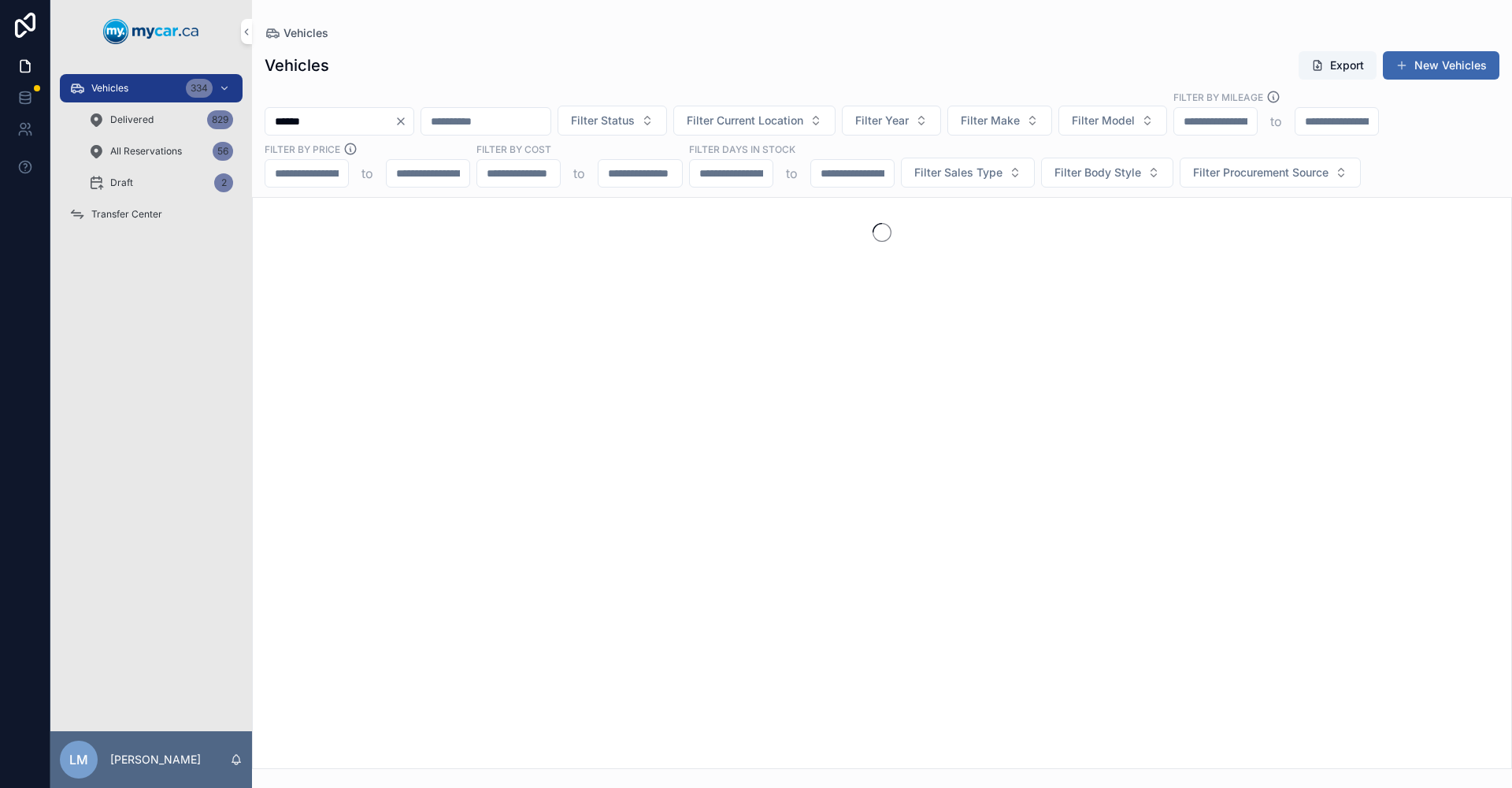
click at [381, 117] on input "******" at bounding box center [329, 121] width 129 height 22
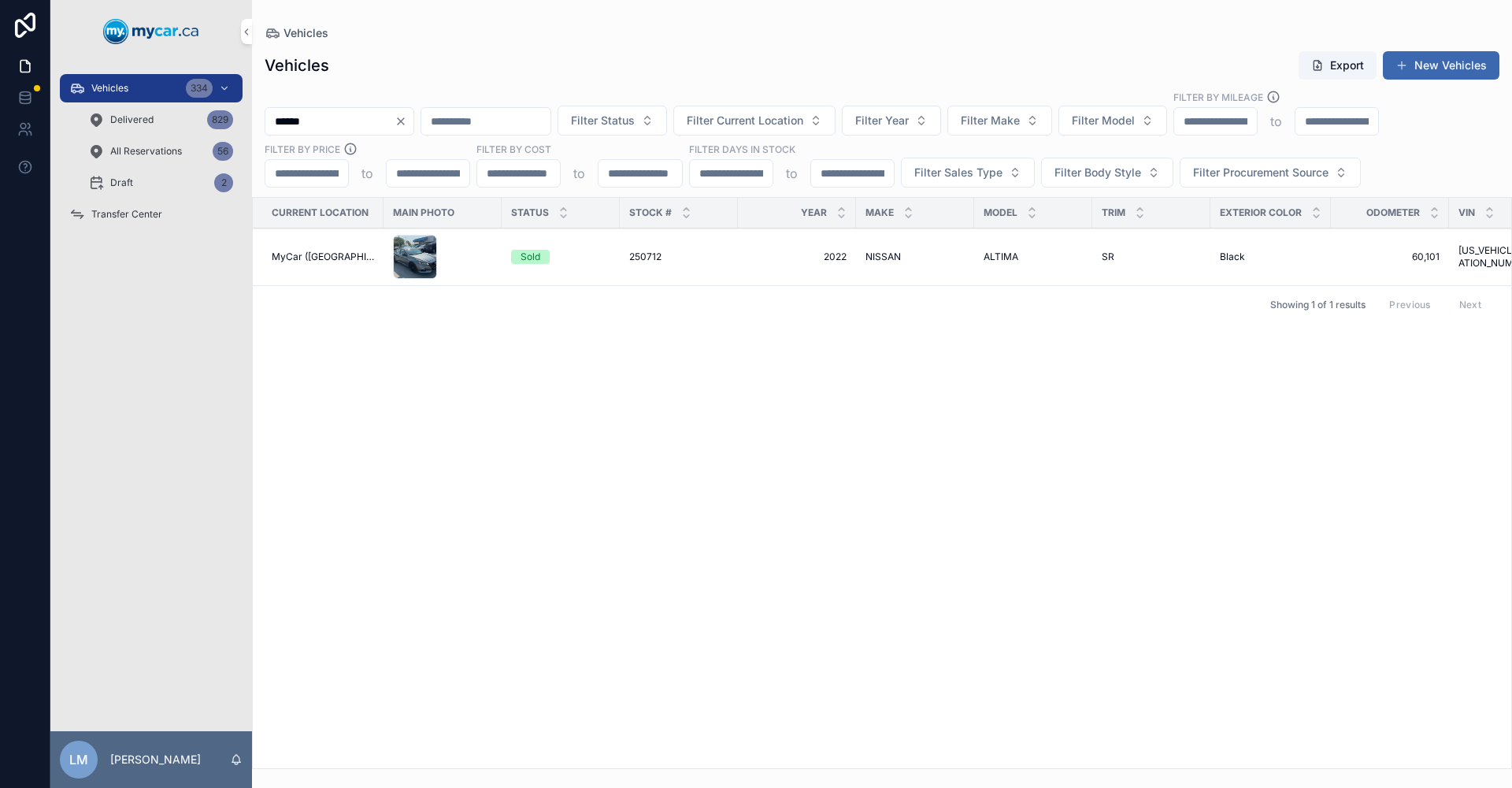
type input "******"
click at [887, 253] on span "NISSAN" at bounding box center [883, 256] width 36 height 13
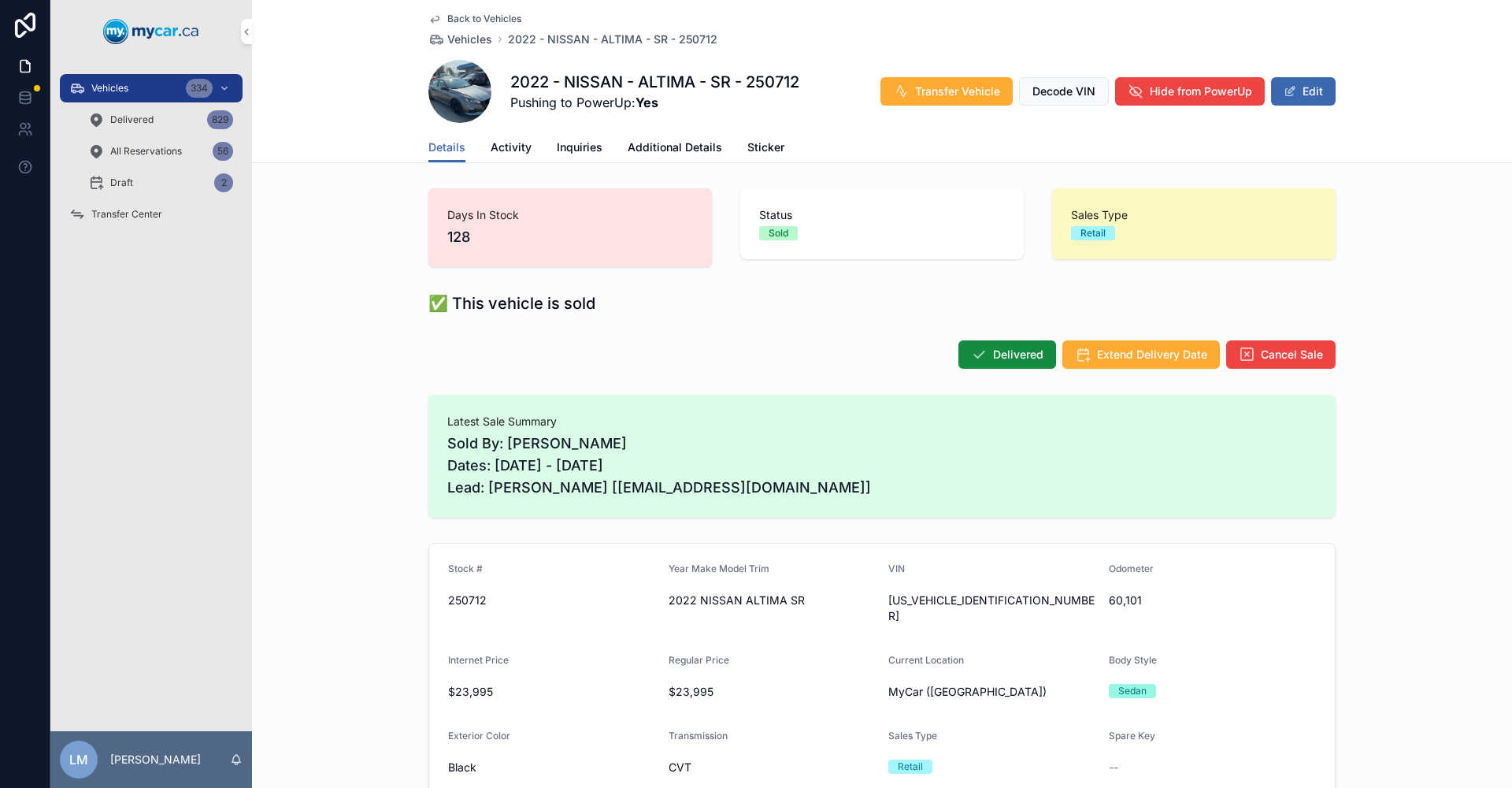
click at [506, 146] on span "Activity" at bounding box center [511, 147] width 41 height 15
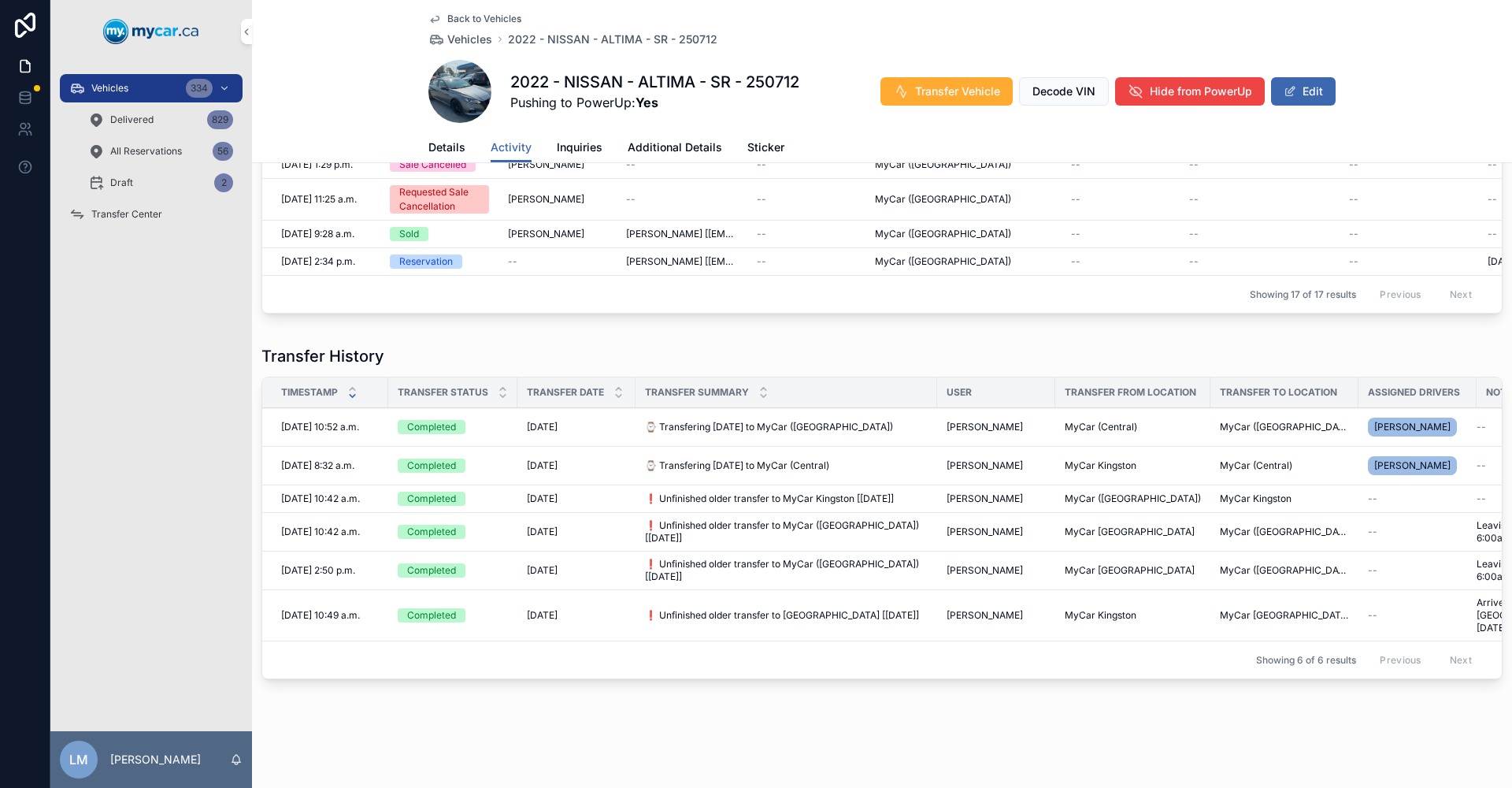
scroll to position [503, 0]
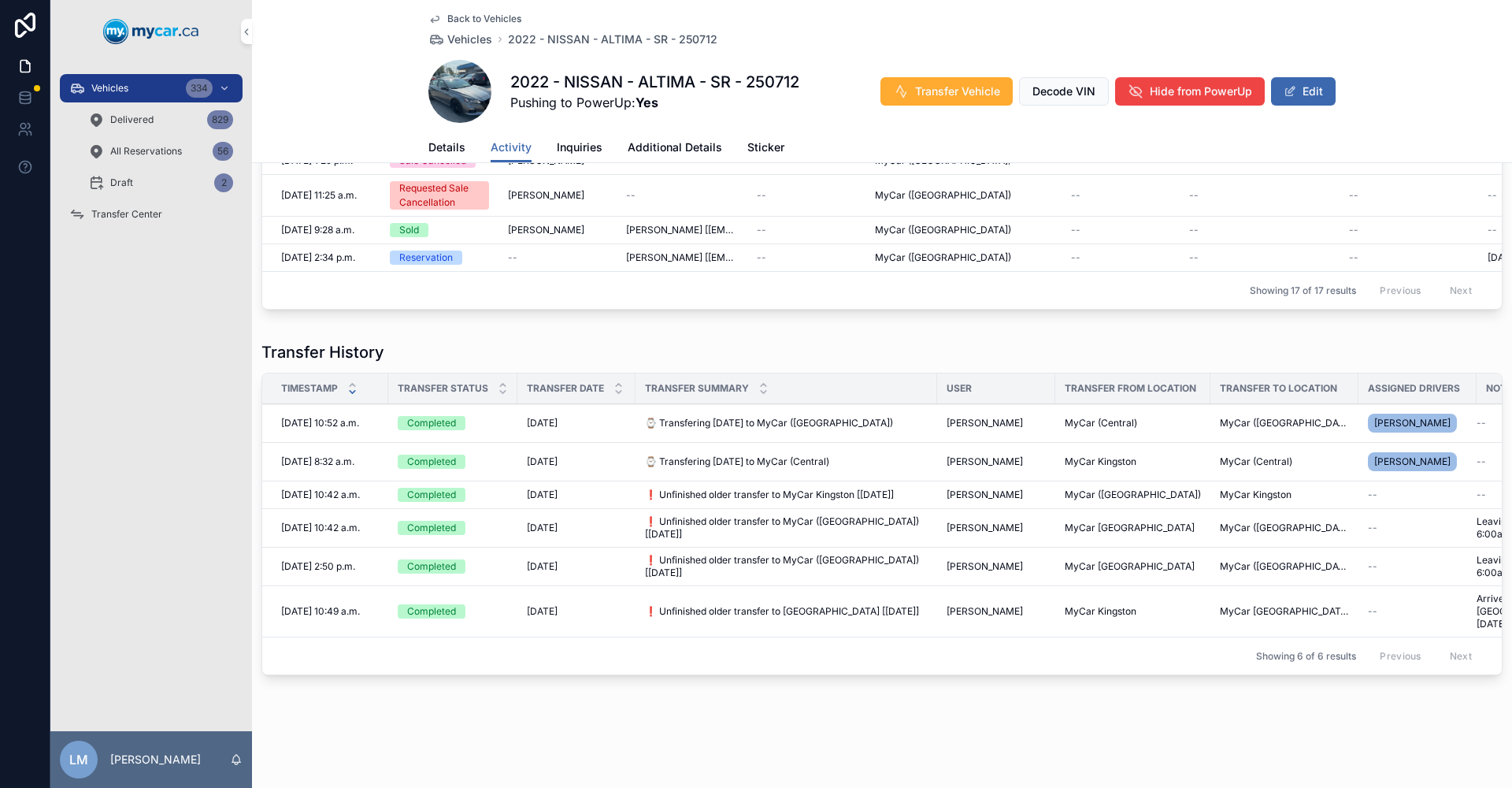
click at [586, 36] on span "2022 - NISSAN - ALTIMA - SR - 250712" at bounding box center [612, 39] width 209 height 15
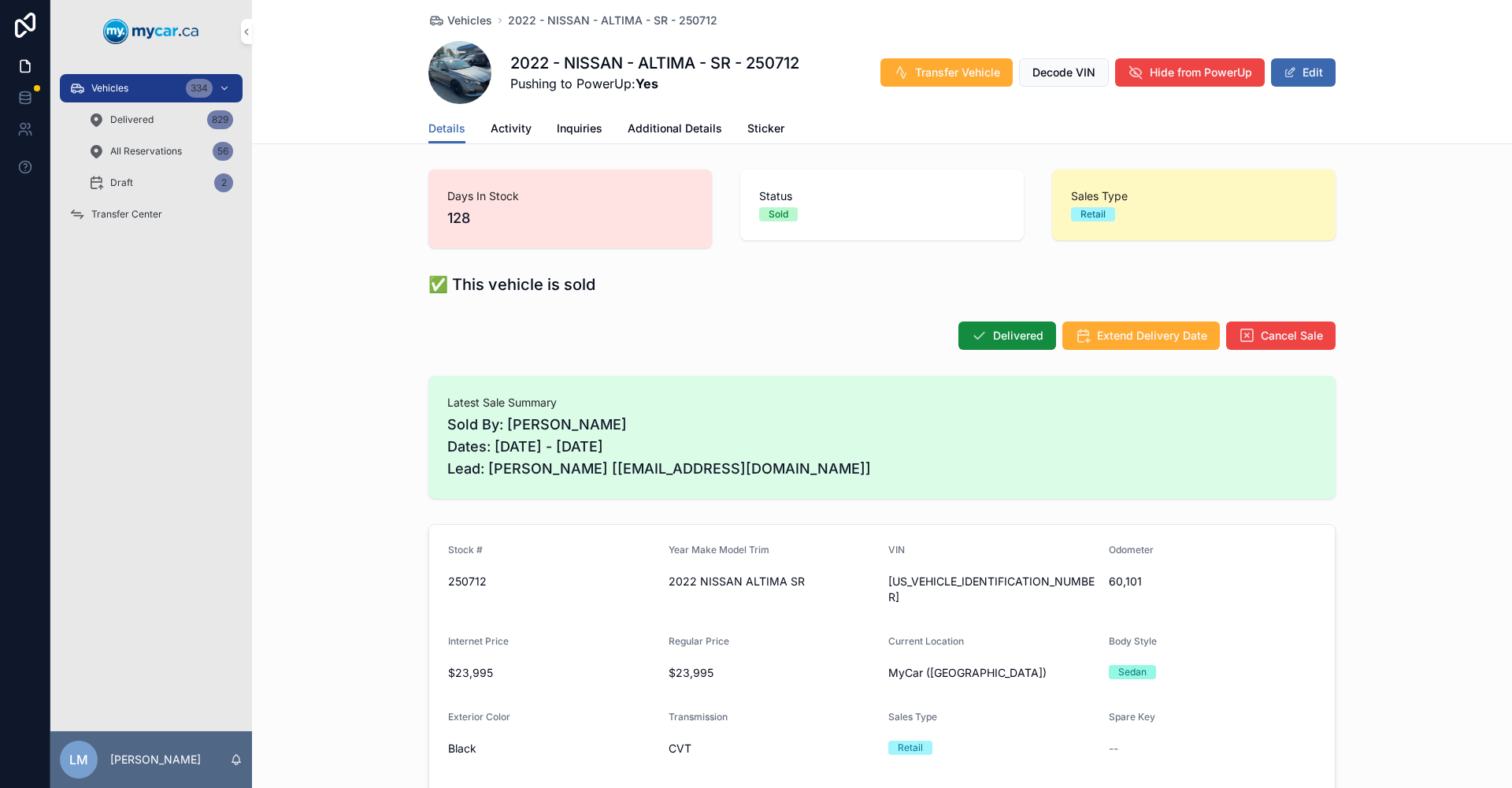
click at [1114, 577] on span "60,101" at bounding box center [1213, 581] width 208 height 15
copy span "60,101"
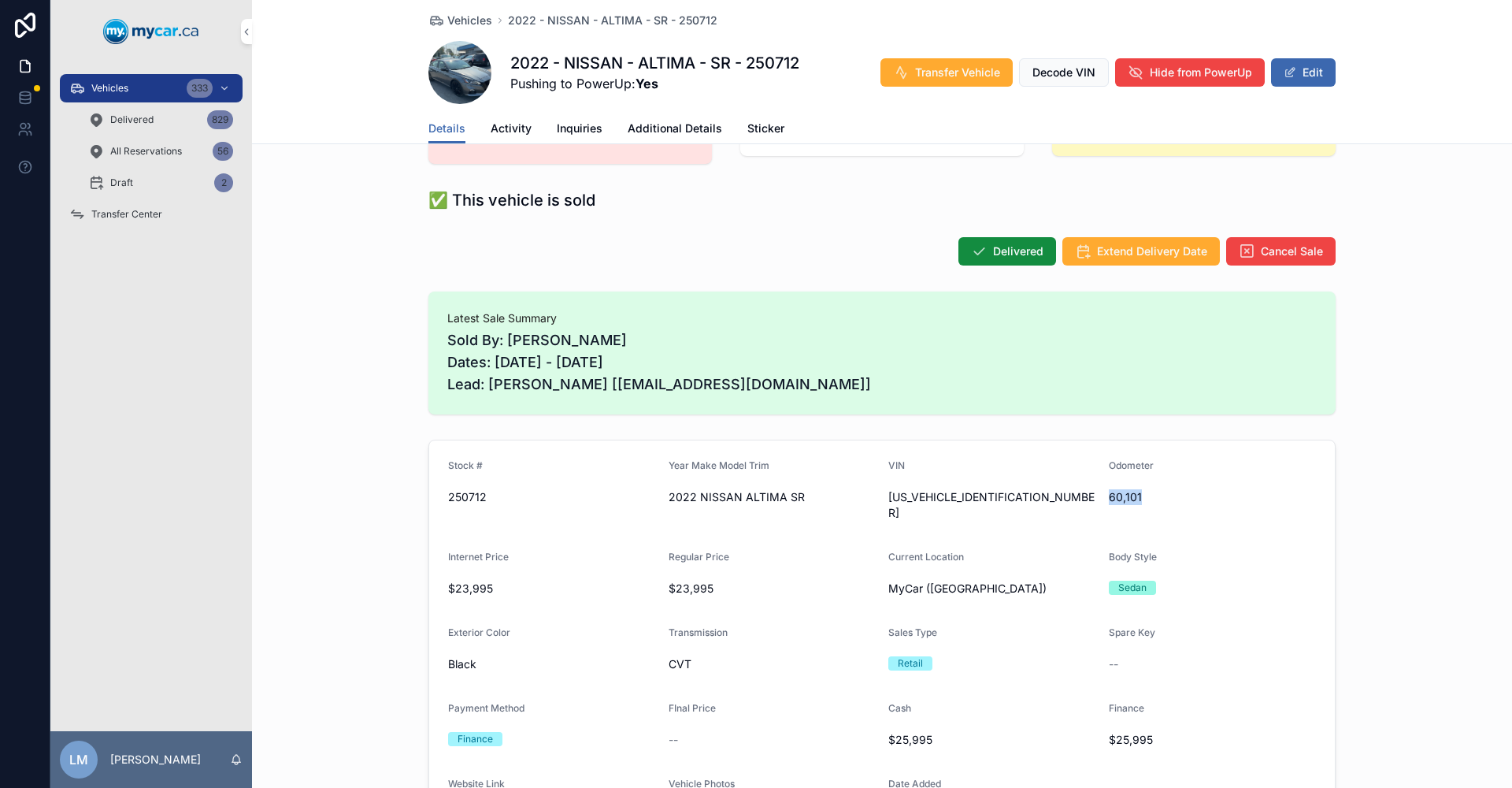
scroll to position [79, 0]
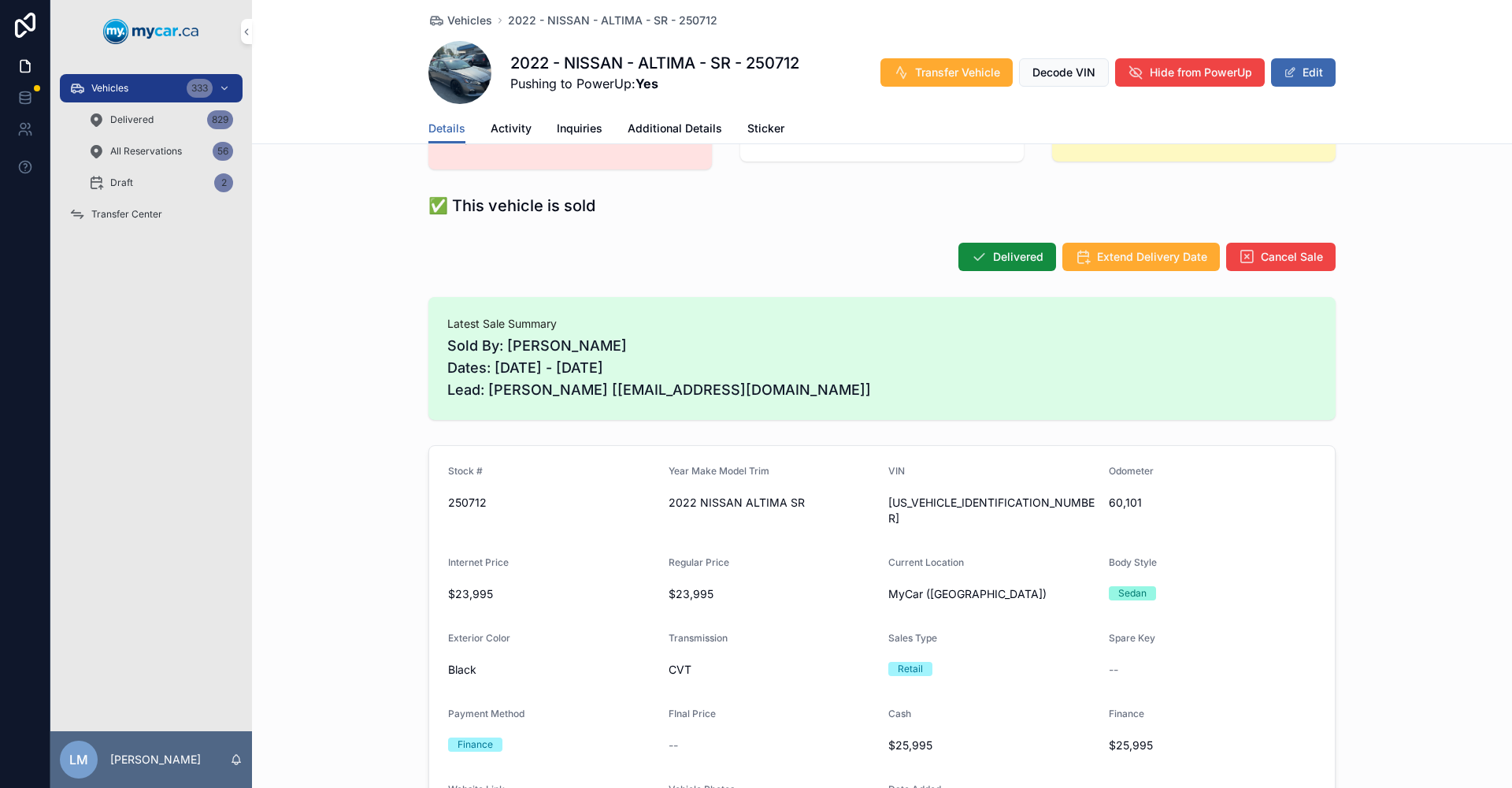
click at [979, 502] on span "1N4BL4CW6NN312573" at bounding box center [992, 511] width 208 height 32
copy span "1N4BL4CW6NN312573"
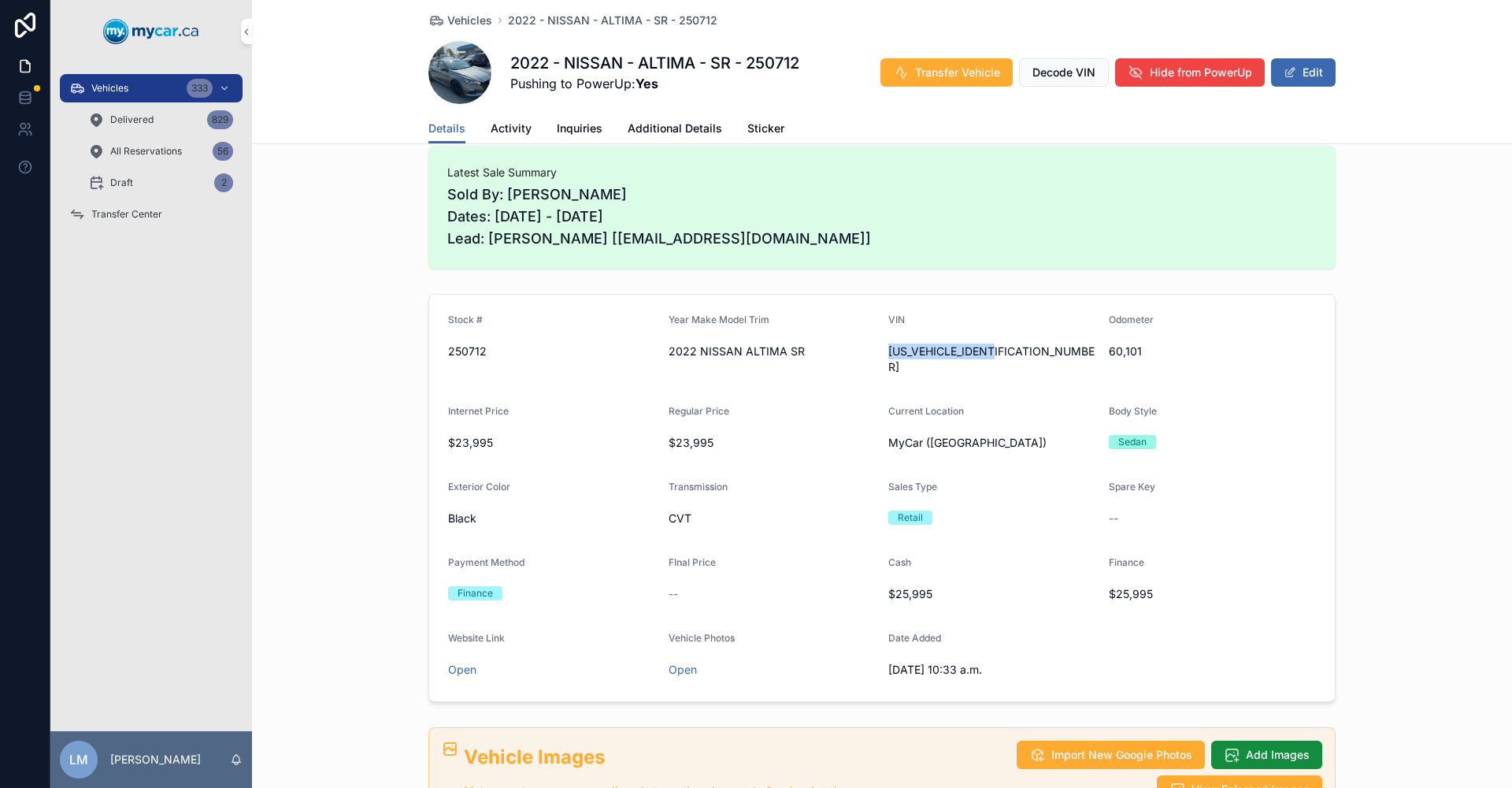
scroll to position [236, 0]
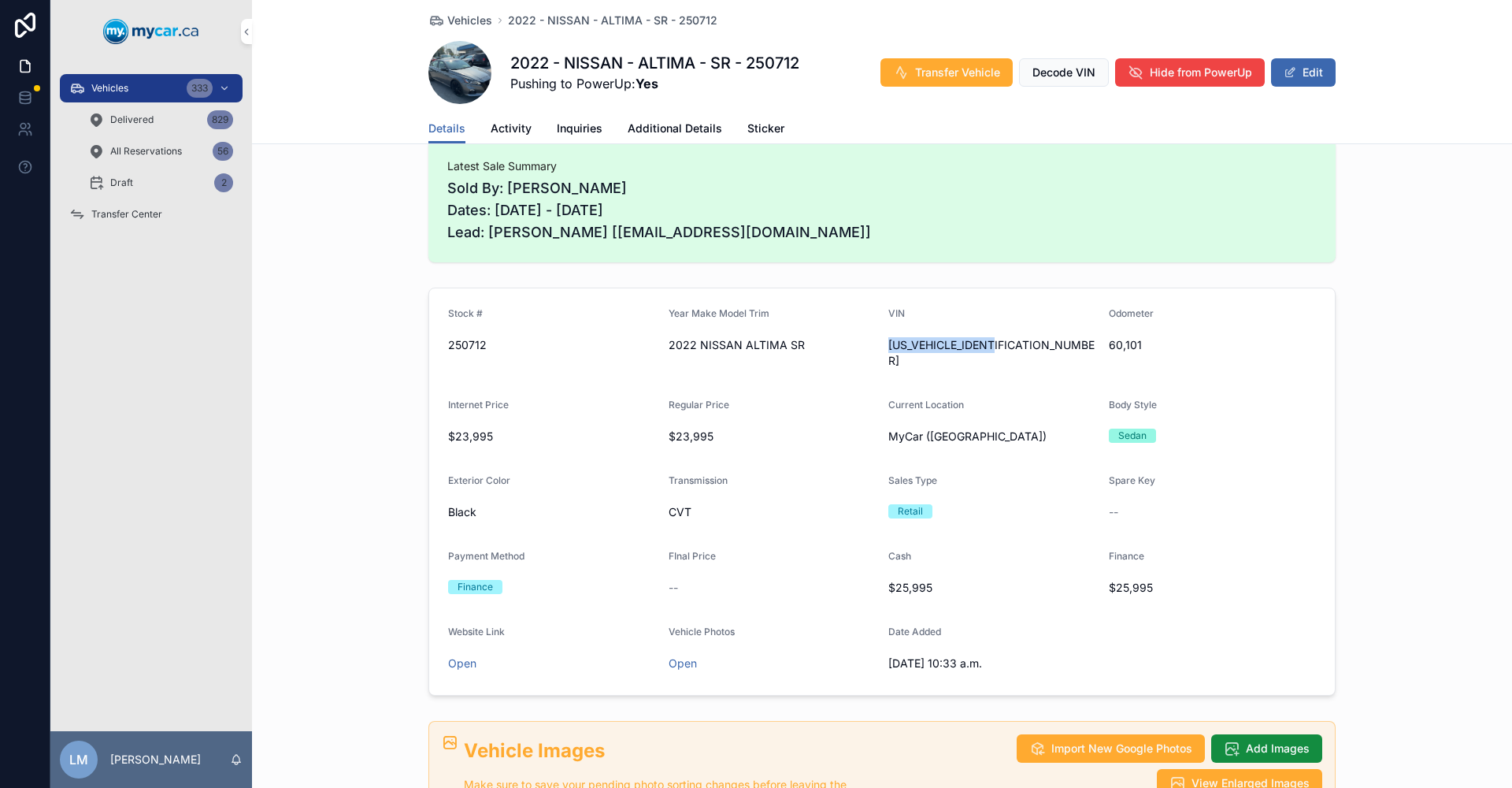
click at [447, 24] on span "Vehicles" at bounding box center [469, 20] width 45 height 15
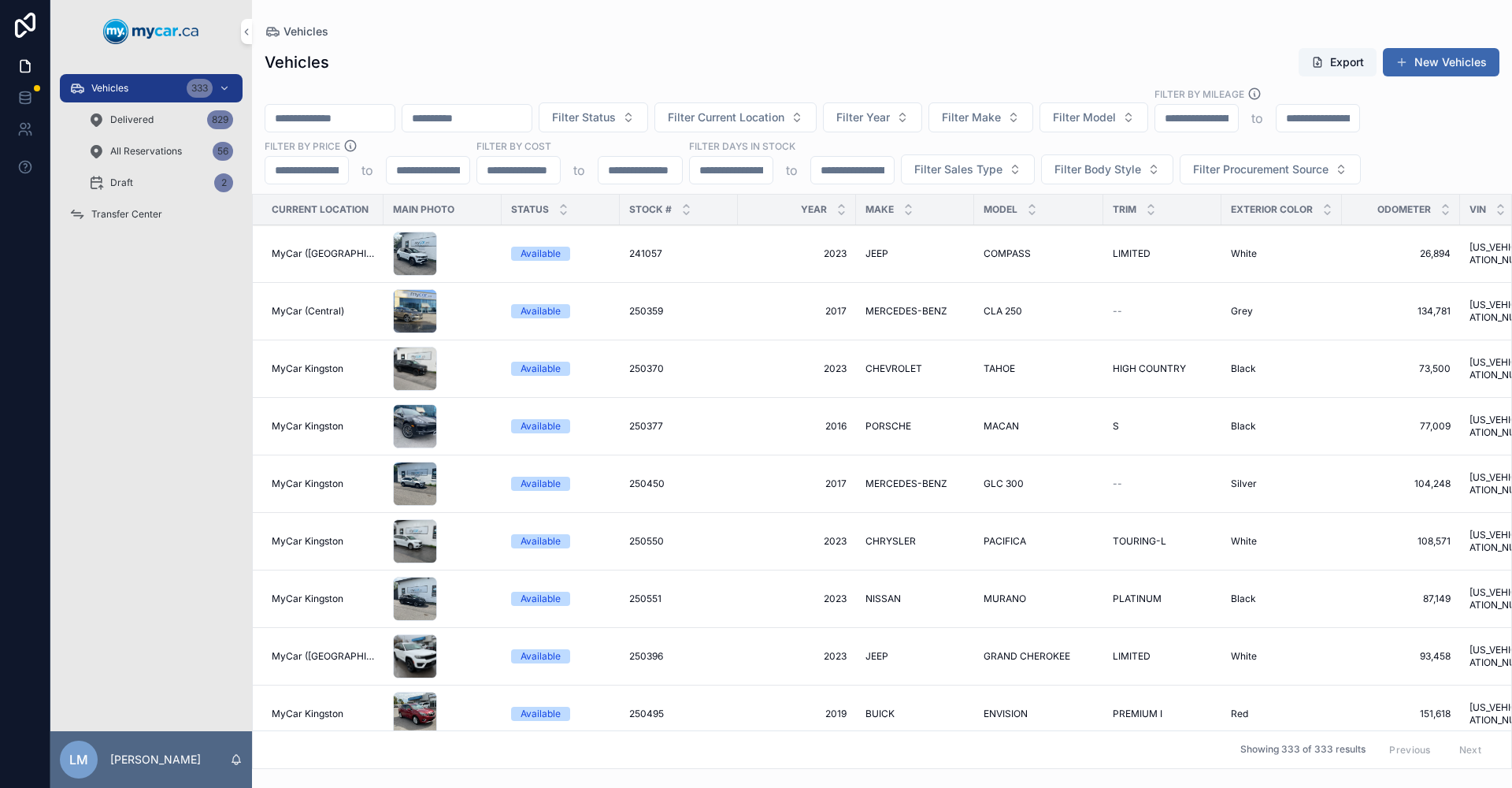
click at [356, 117] on input "scrollable content" at bounding box center [329, 119] width 129 height 22
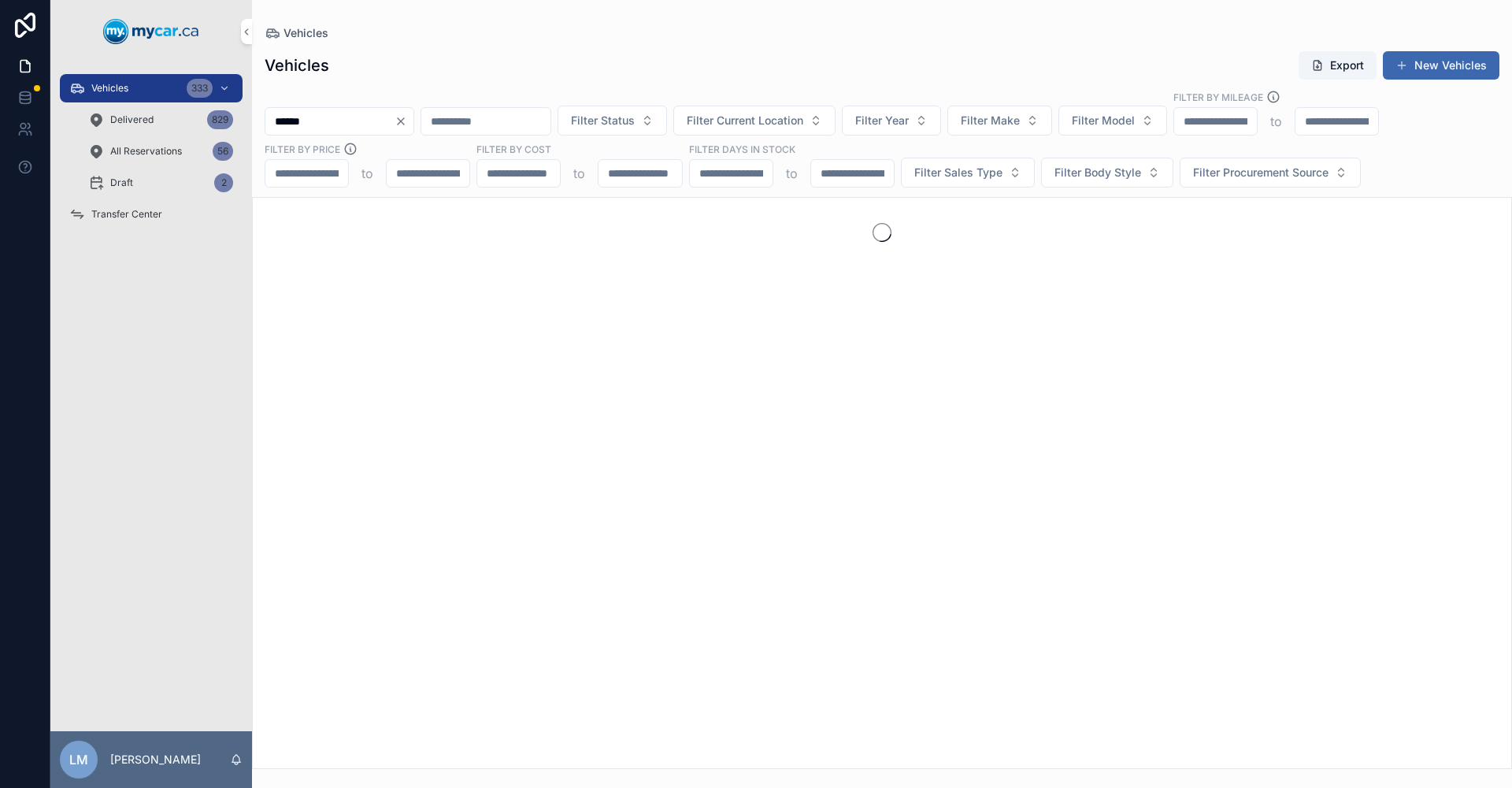
type input "******"
click at [138, 125] on span "Delivered" at bounding box center [131, 120] width 44 height 13
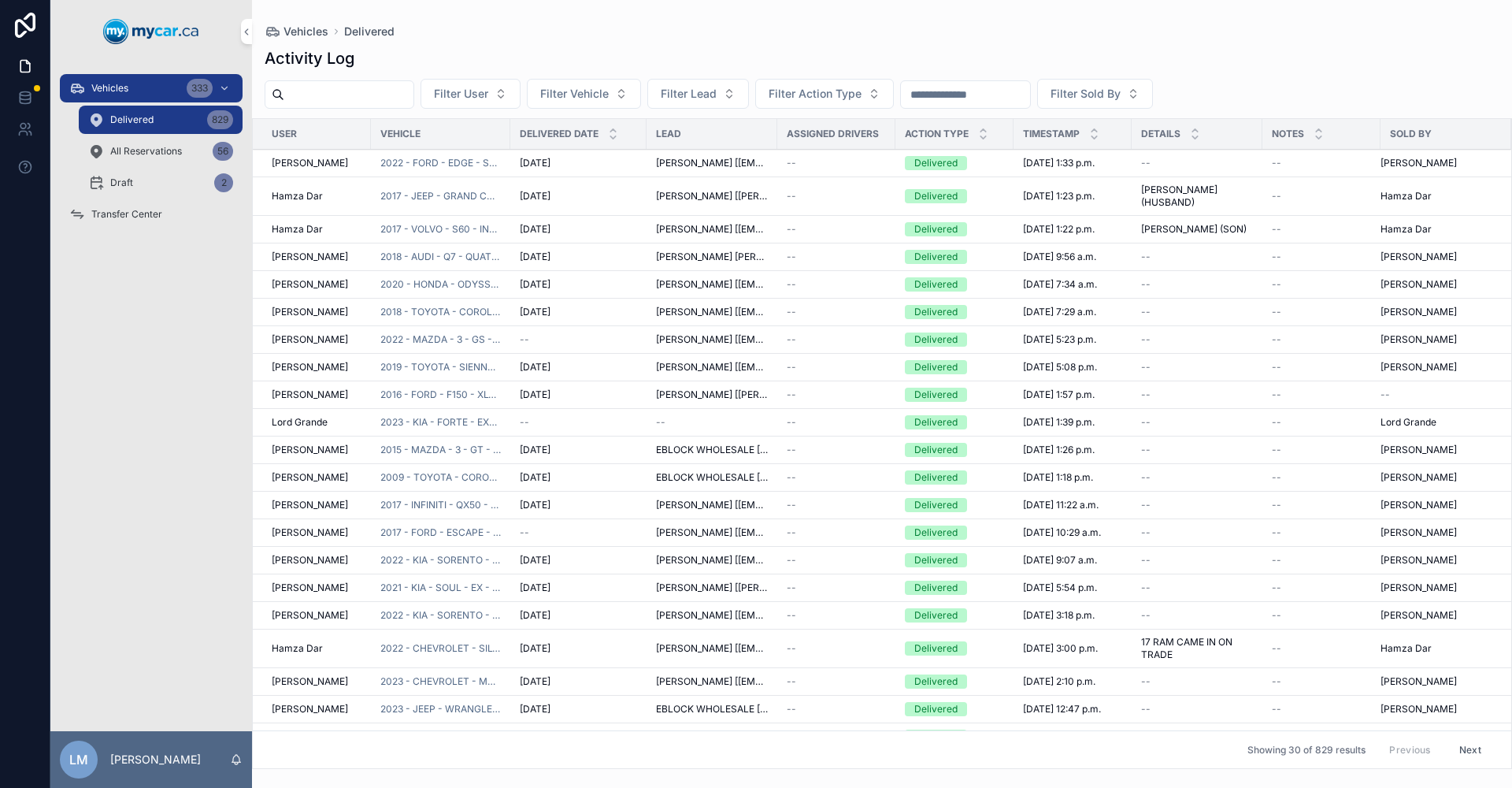
click at [1030, 102] on input "scrollable content" at bounding box center [965, 95] width 129 height 22
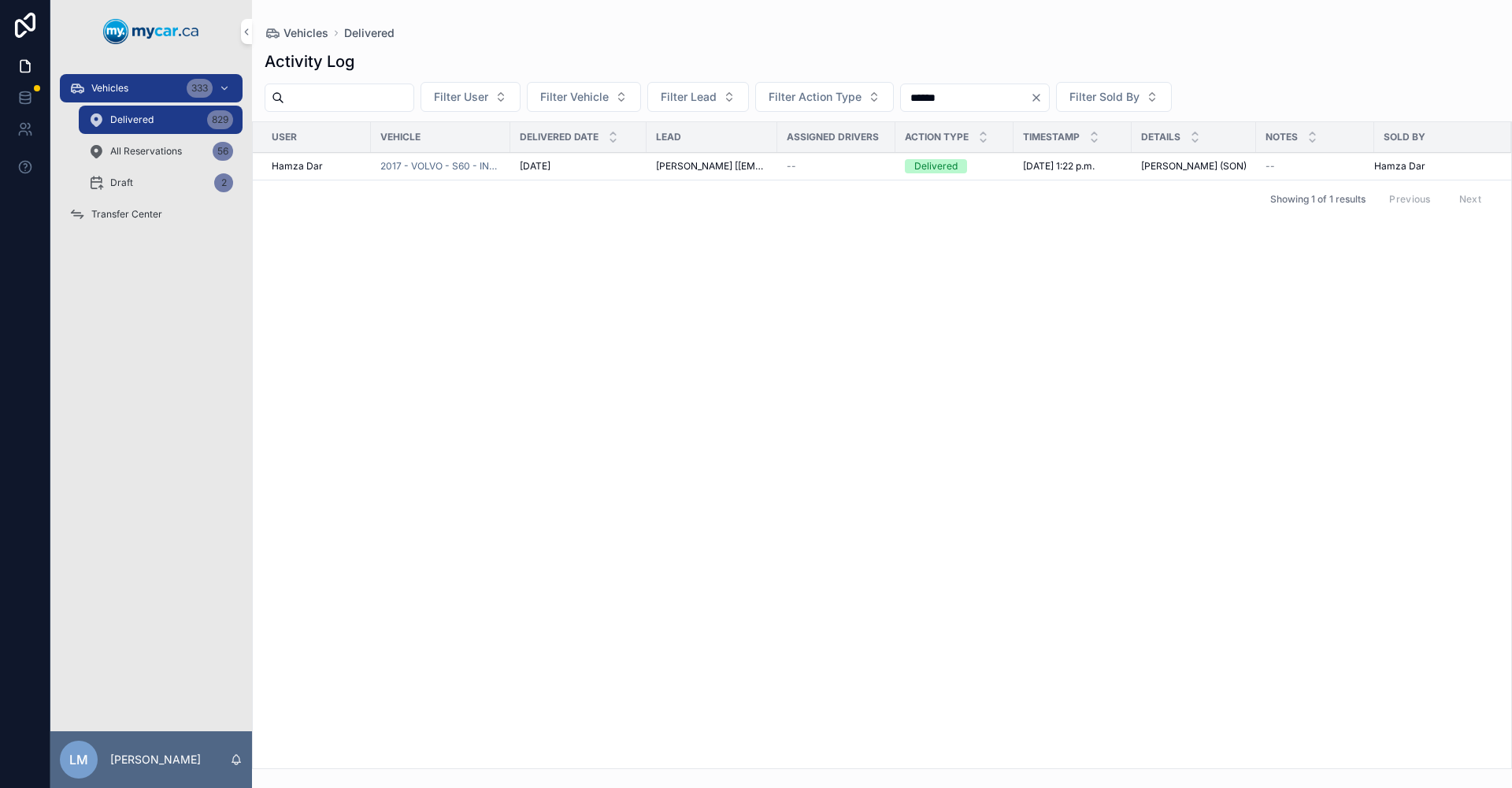
type input "******"
click at [423, 172] on span "2017 - VOLVO - S60 - INSCRIPTION - 251051" at bounding box center [440, 166] width 120 height 13
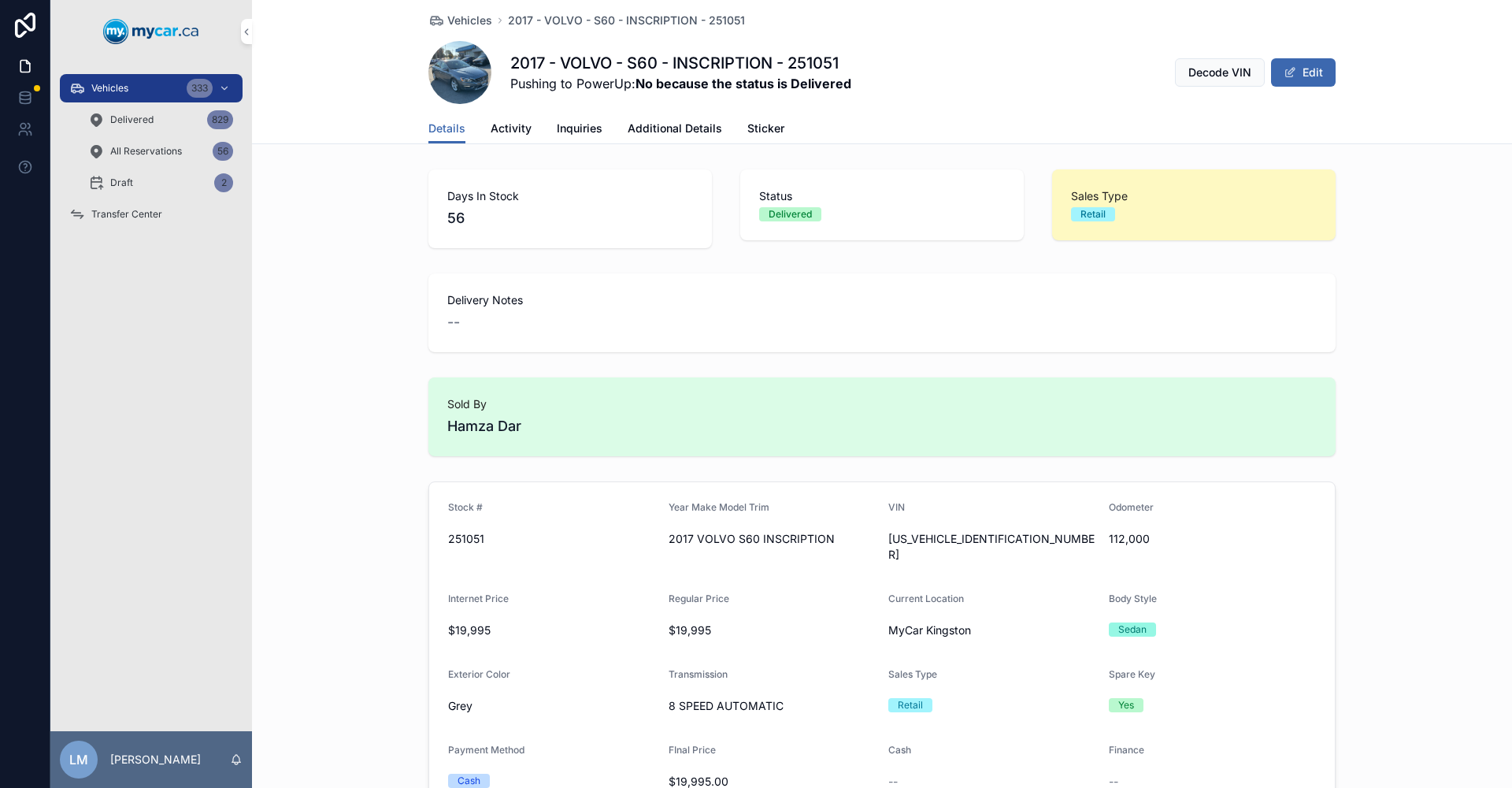
click at [964, 531] on span "YV140MTK6H2436268" at bounding box center [992, 546] width 208 height 32
copy span "YV140MTK6H2436268"
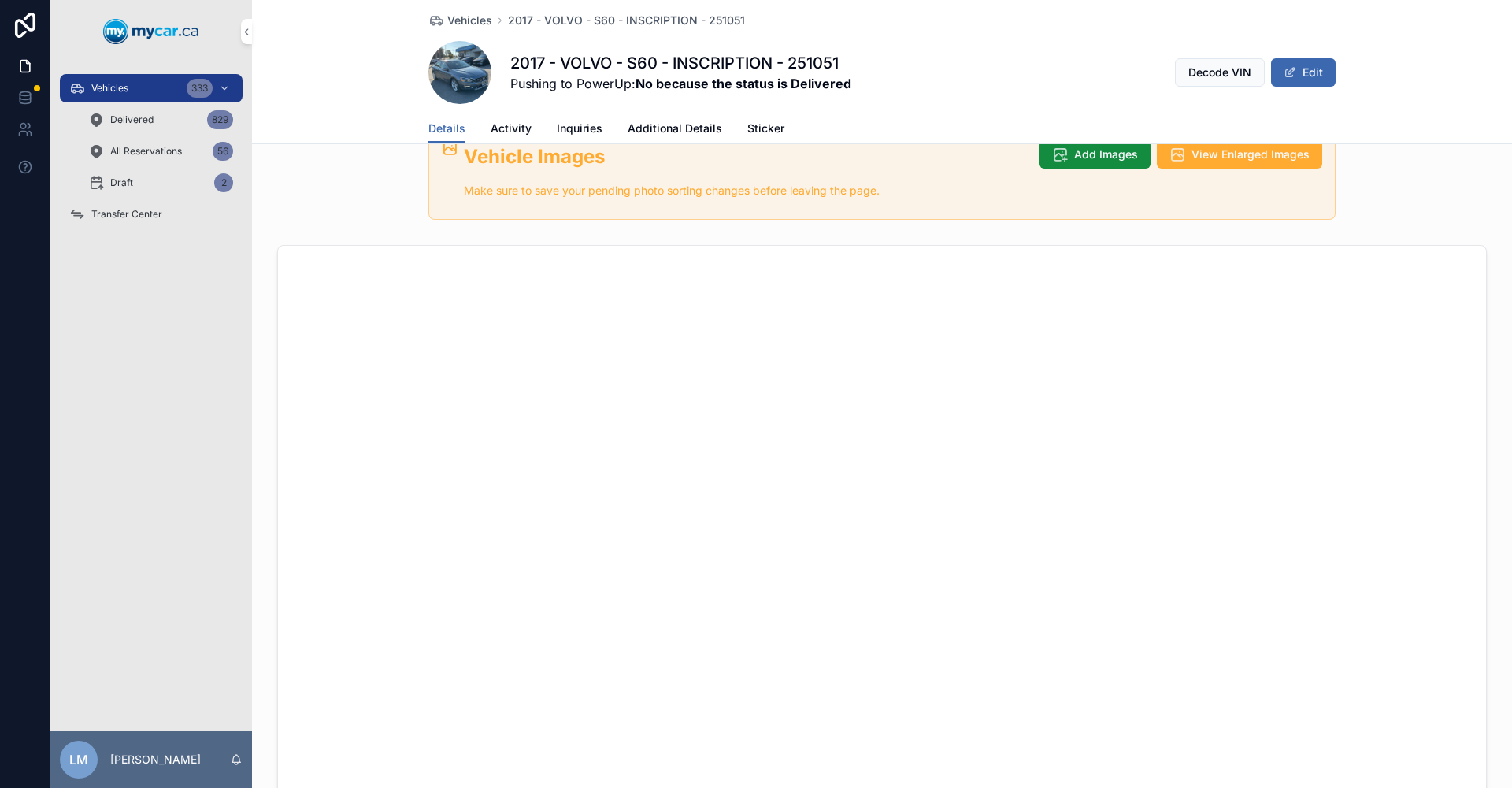
scroll to position [552, 0]
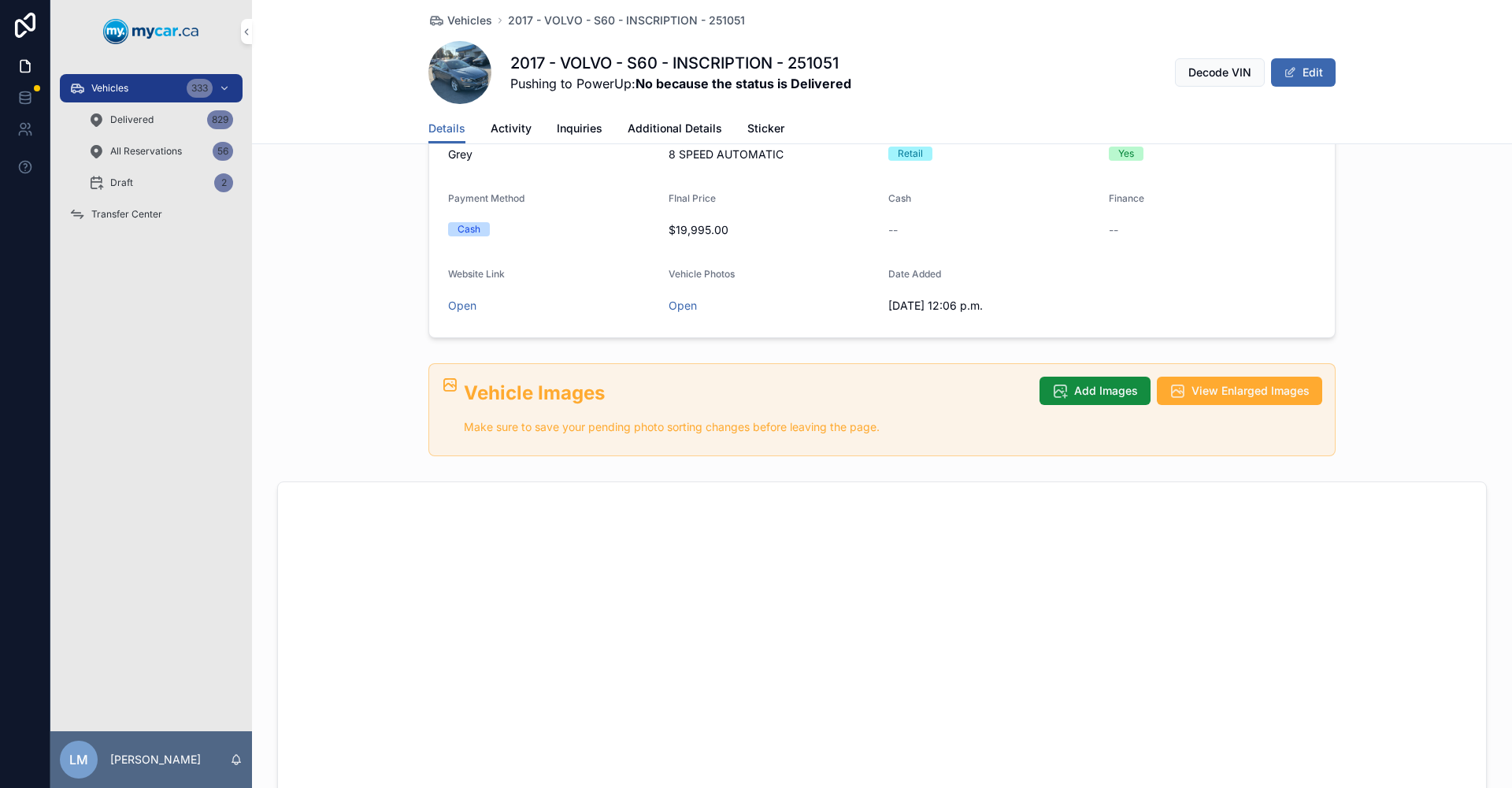
click at [510, 128] on span "Activity" at bounding box center [511, 128] width 41 height 15
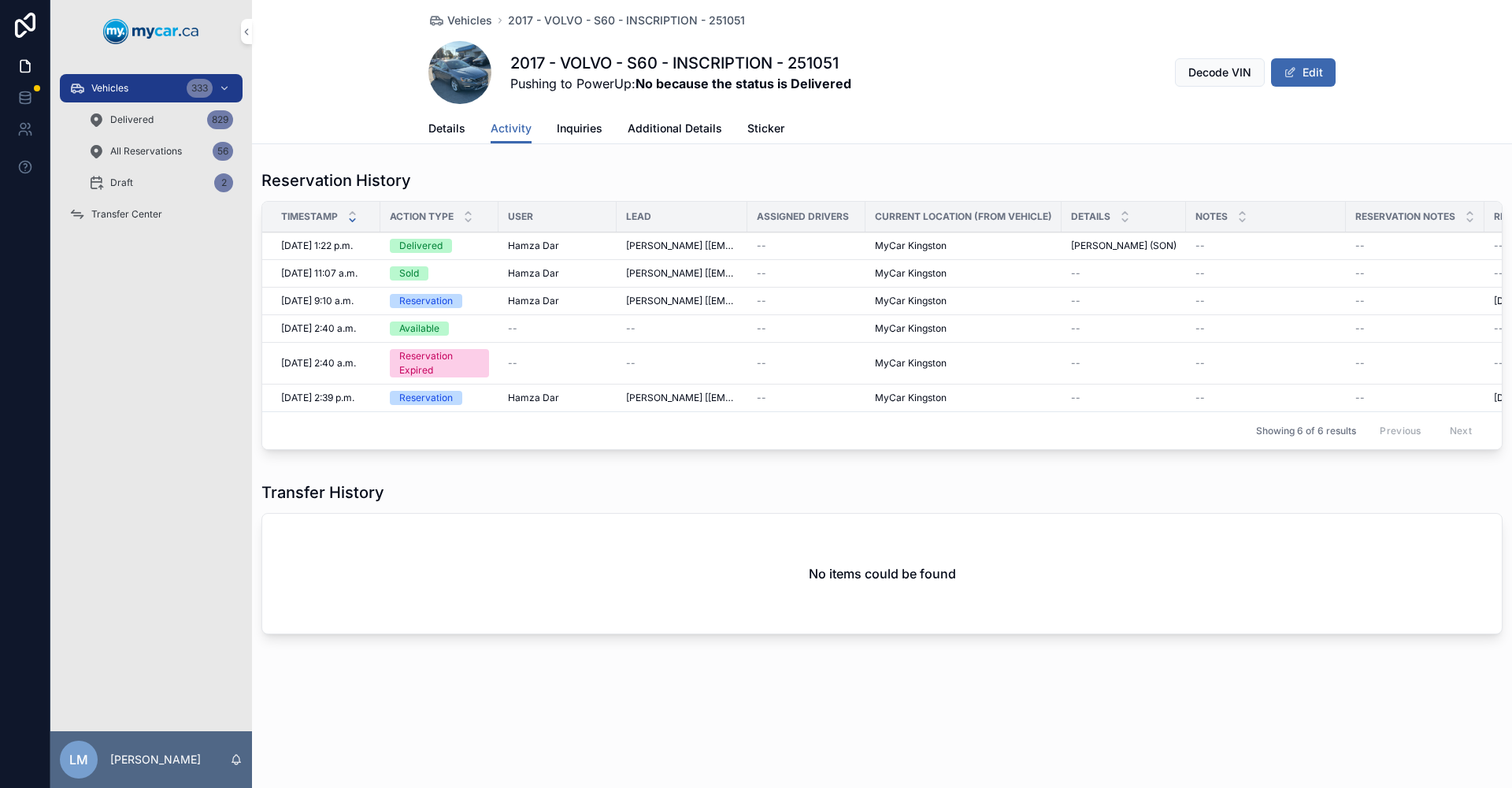
click at [448, 129] on span "Details" at bounding box center [446, 128] width 37 height 15
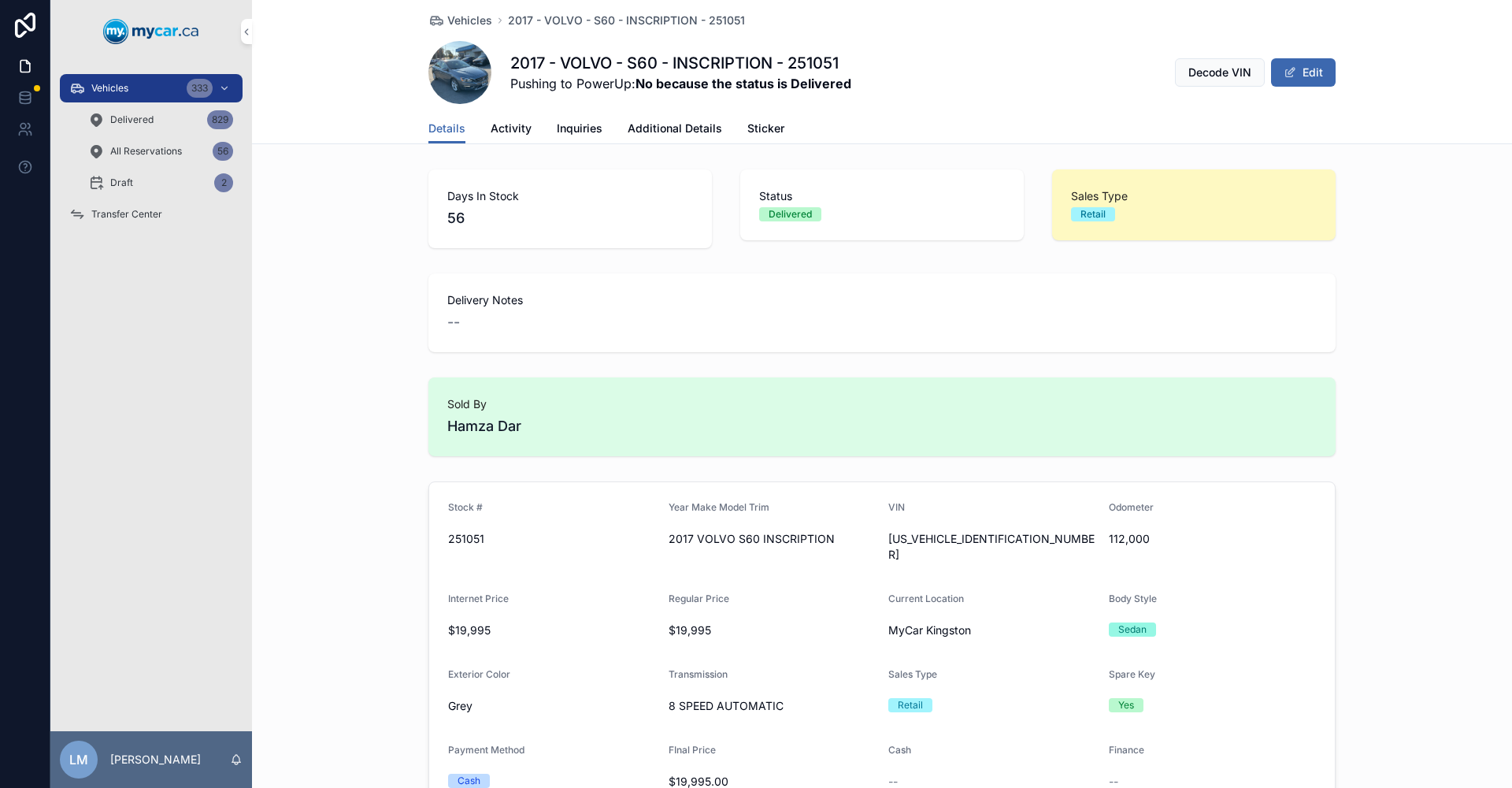
click at [463, 536] on span "251051" at bounding box center [552, 539] width 208 height 15
copy span "251051"
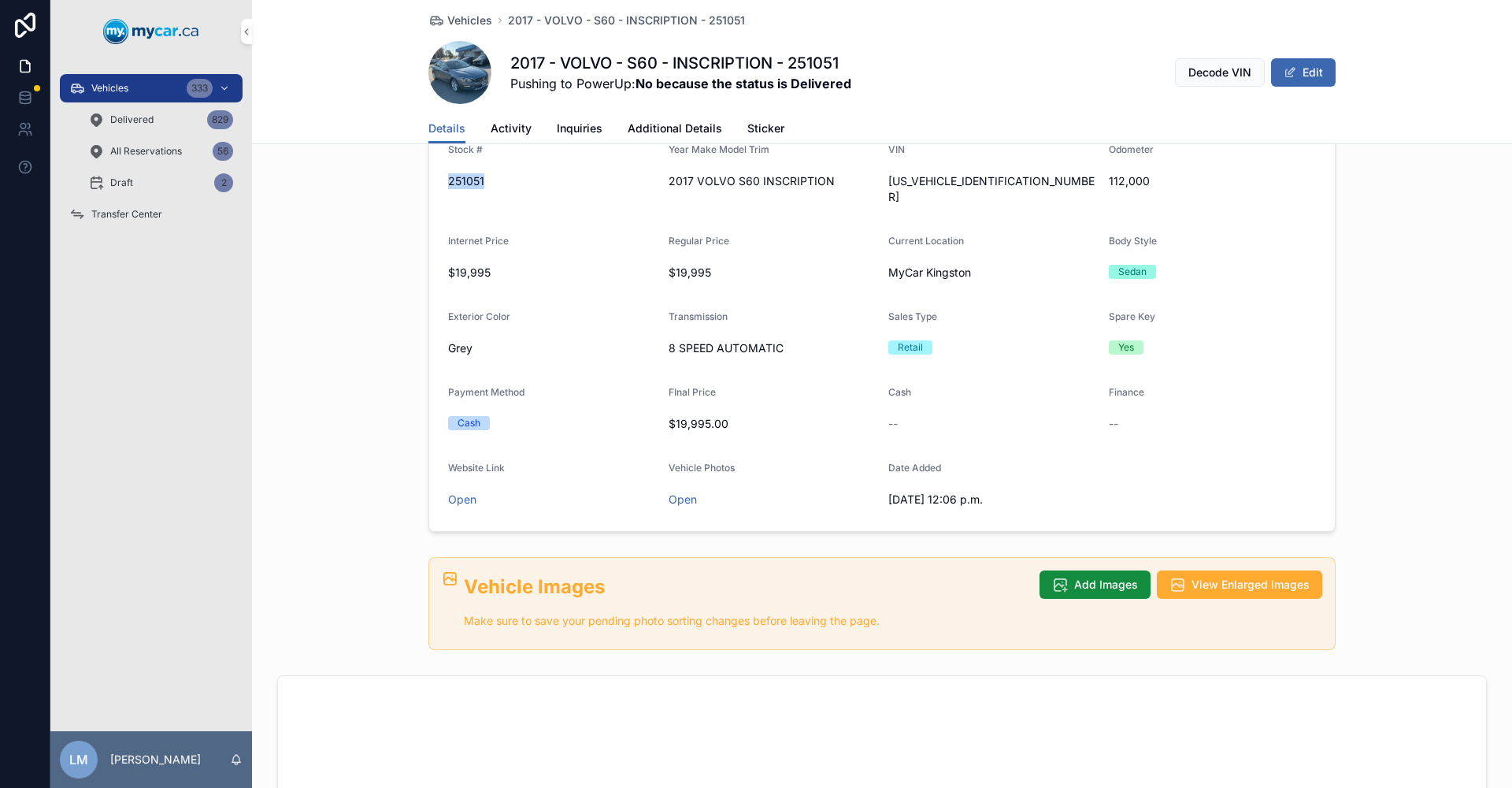
scroll to position [174, 0]
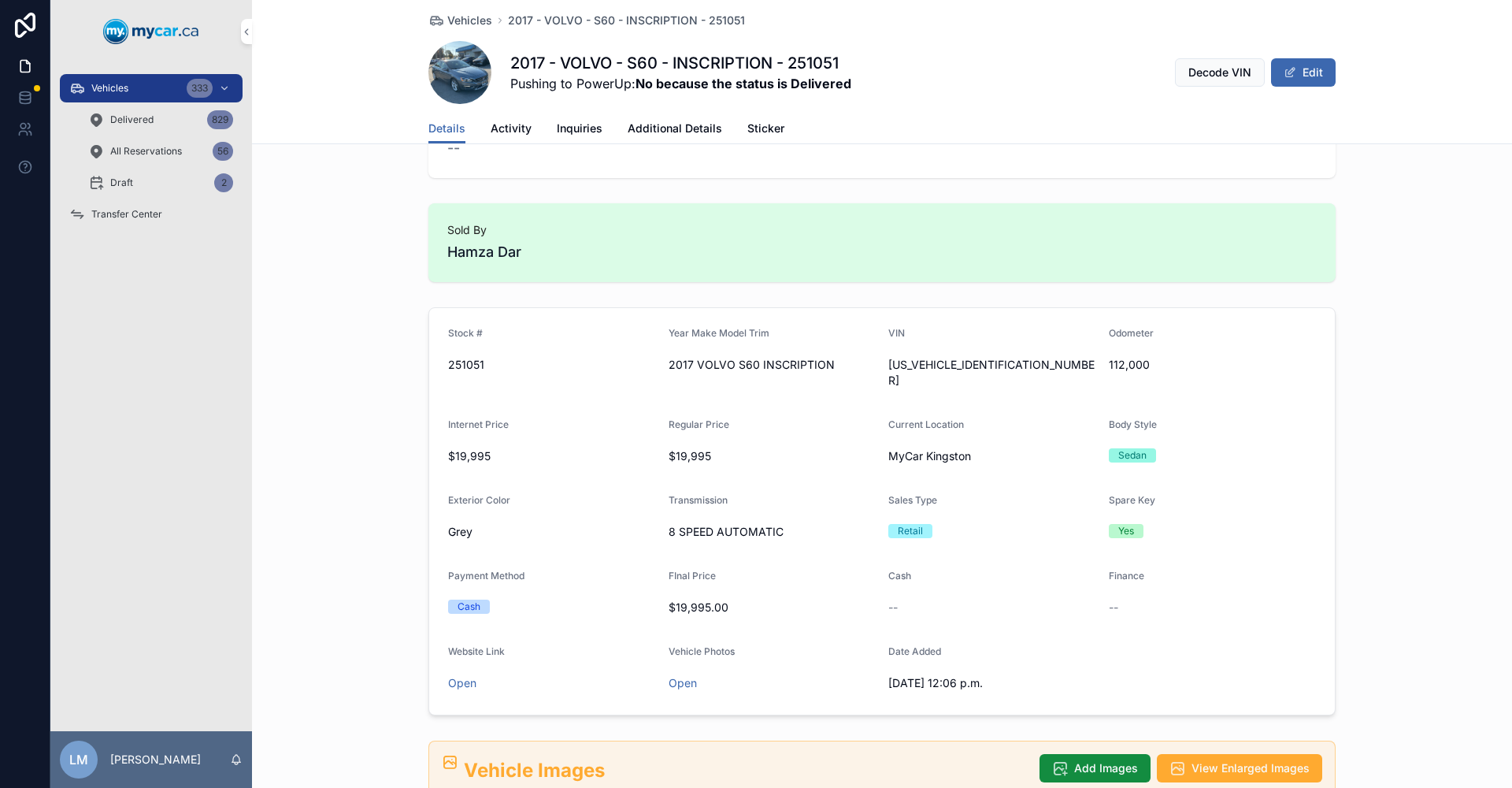
click at [1115, 366] on span "112,000" at bounding box center [1213, 365] width 208 height 15
copy span "112,000"
click at [947, 370] on span "YV140MTK6H2436268" at bounding box center [992, 372] width 208 height 32
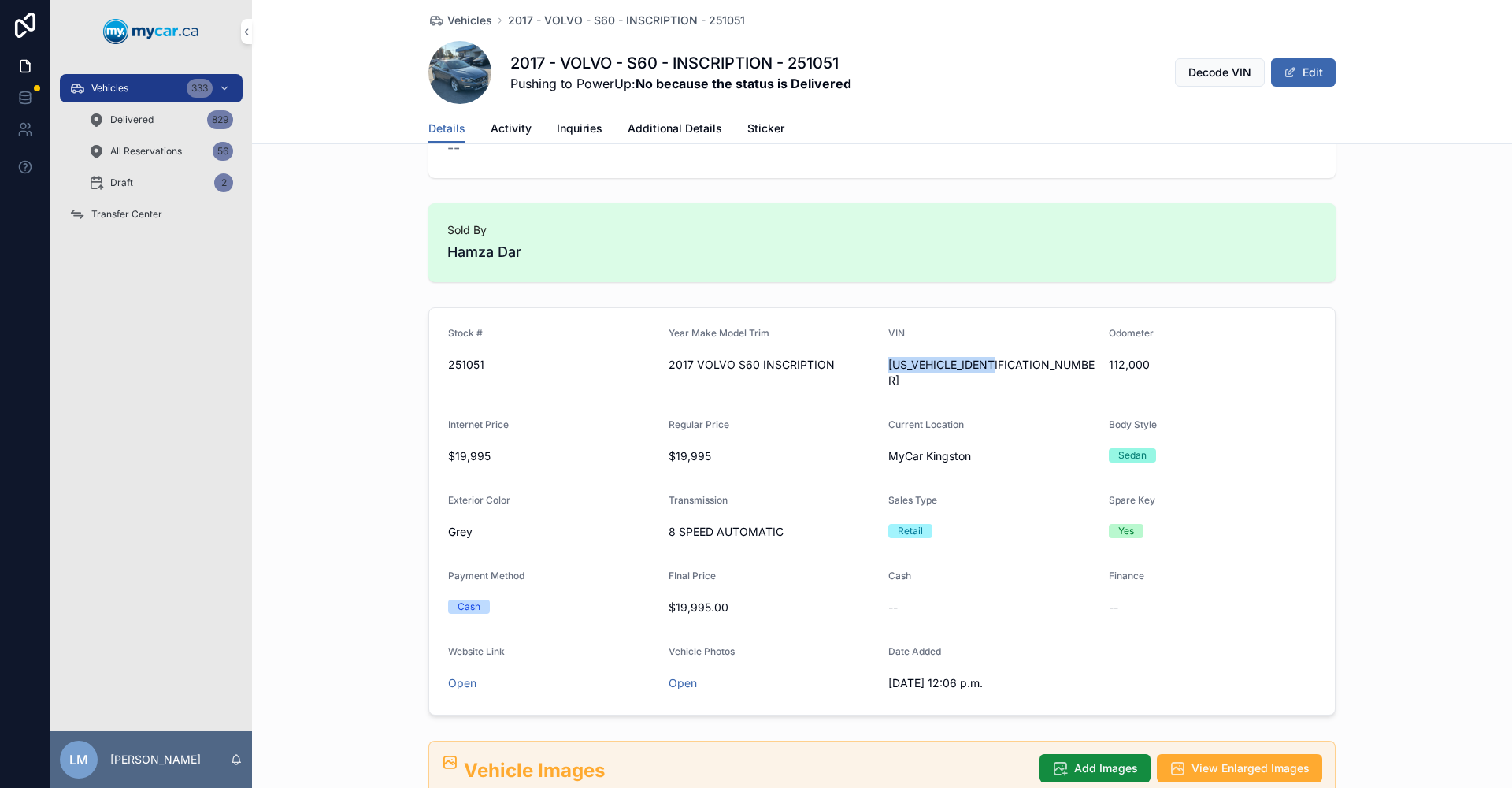
copy span "YV140MTK6H2436268"
